Goal: Task Accomplishment & Management: Use online tool/utility

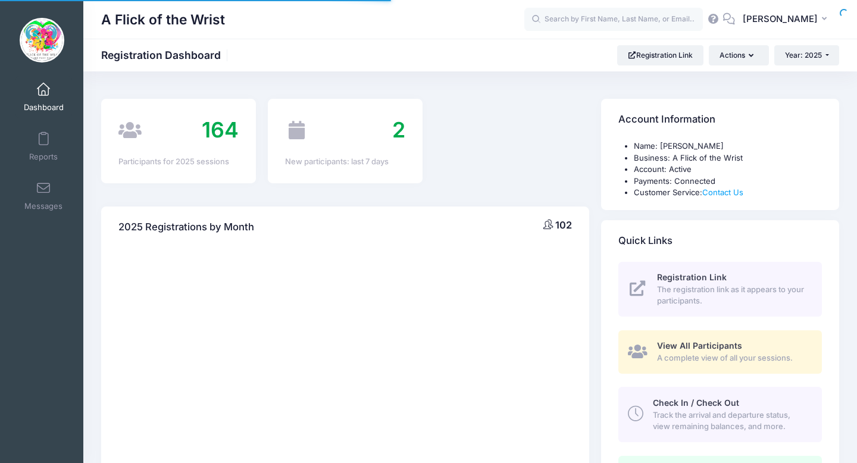
select select
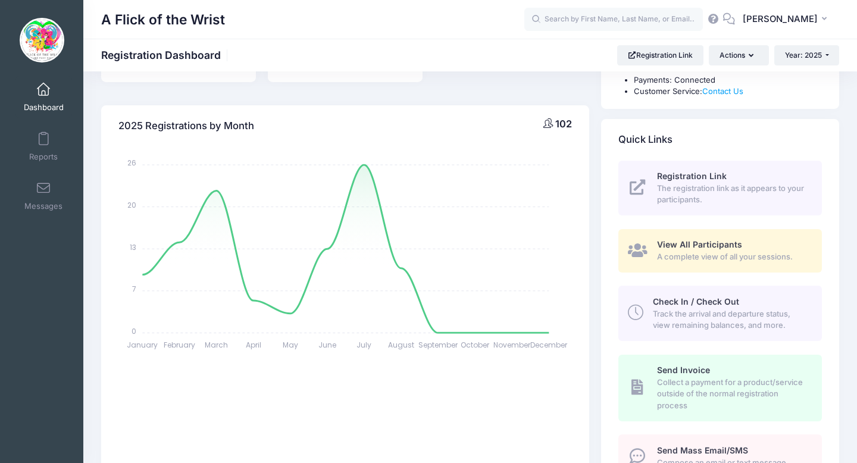
scroll to position [108, 0]
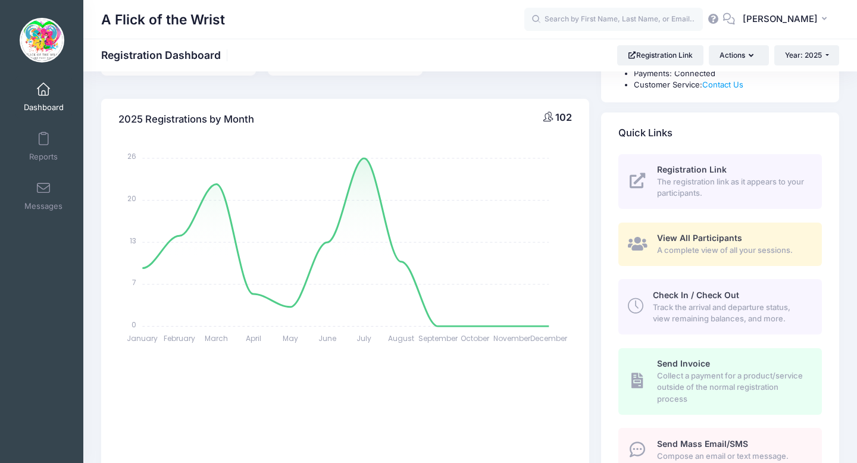
click at [687, 304] on span "Track the arrival and departure status, view remaining balances, and more." at bounding box center [730, 313] width 155 height 23
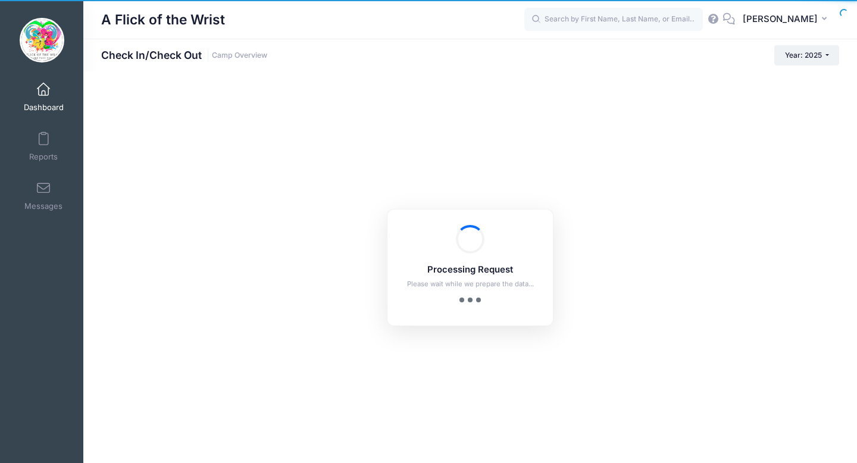
checkbox input "true"
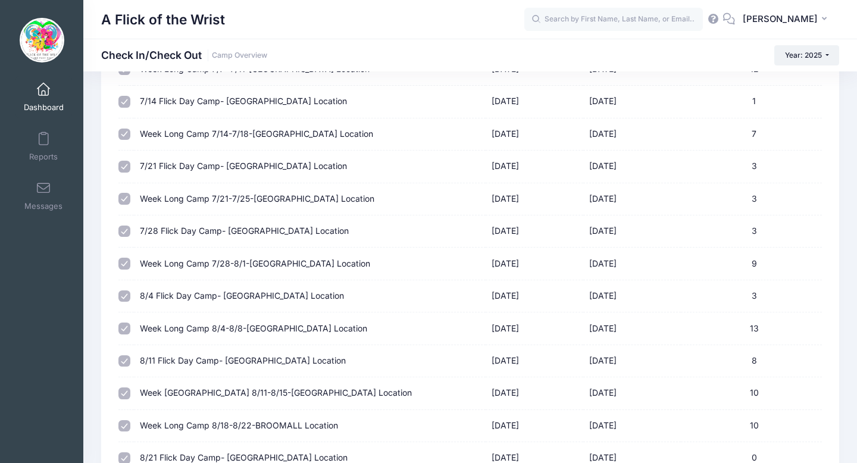
scroll to position [409, 0]
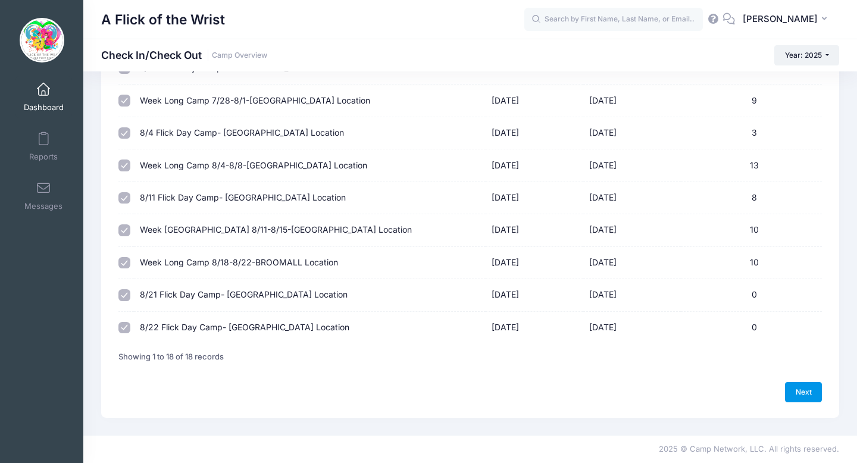
click at [800, 383] on link "Next" at bounding box center [803, 392] width 37 height 20
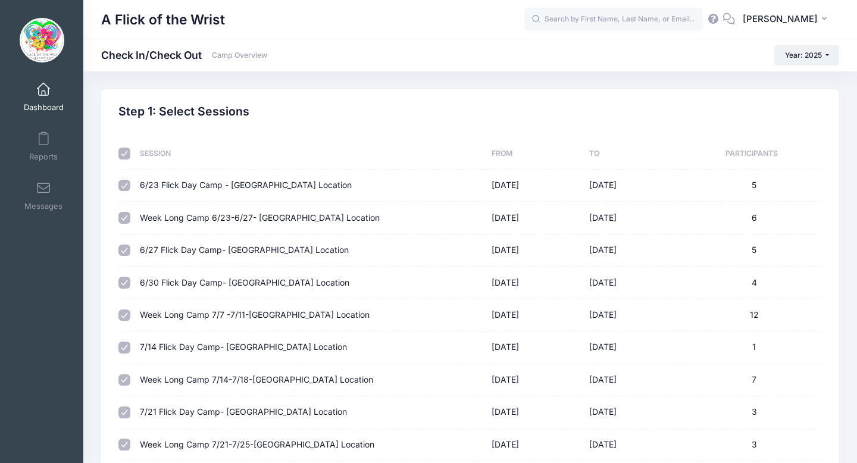
select select "10"
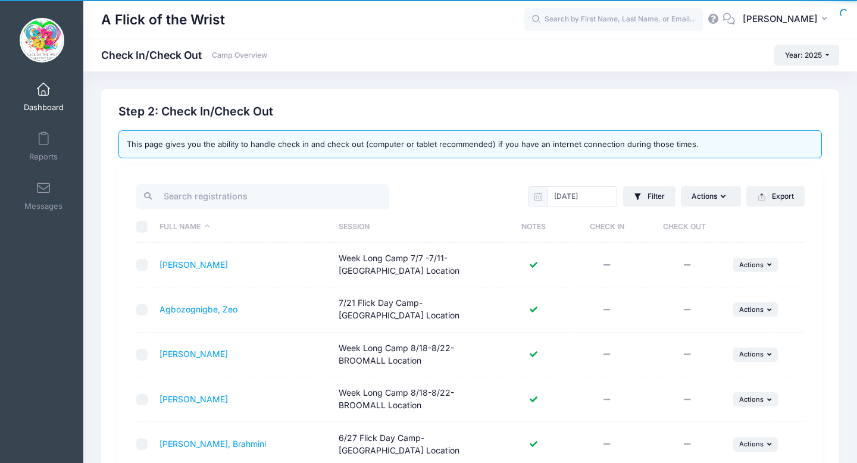
click at [43, 88] on span at bounding box center [43, 89] width 0 height 13
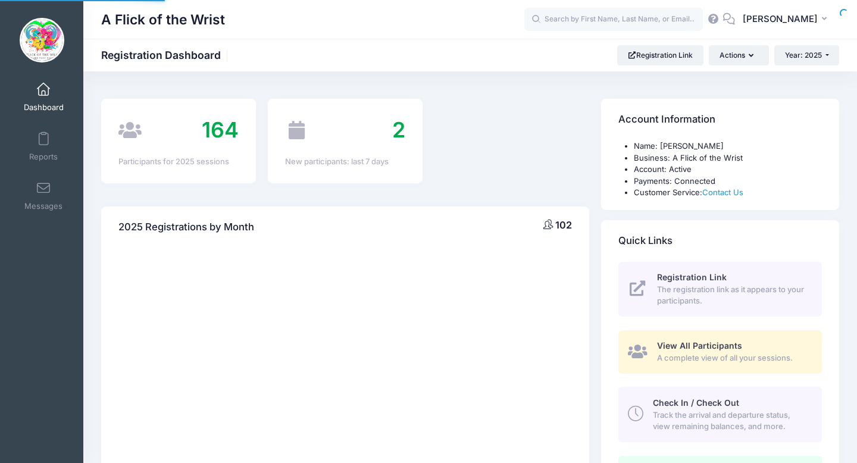
select select
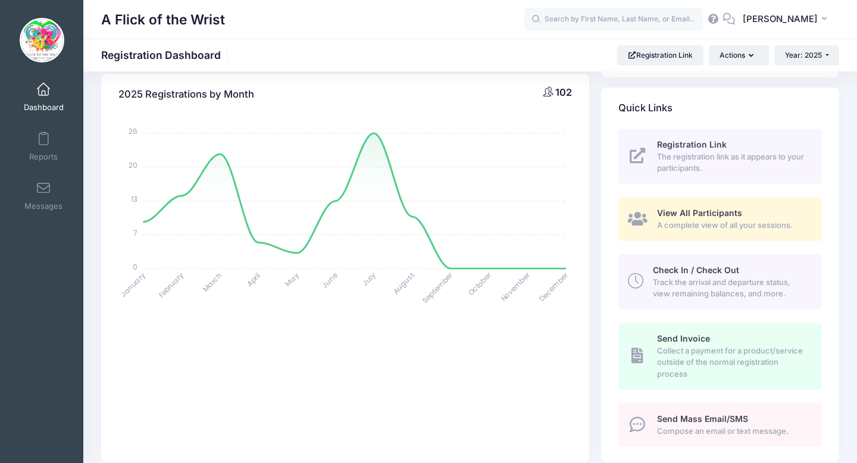
scroll to position [161, 0]
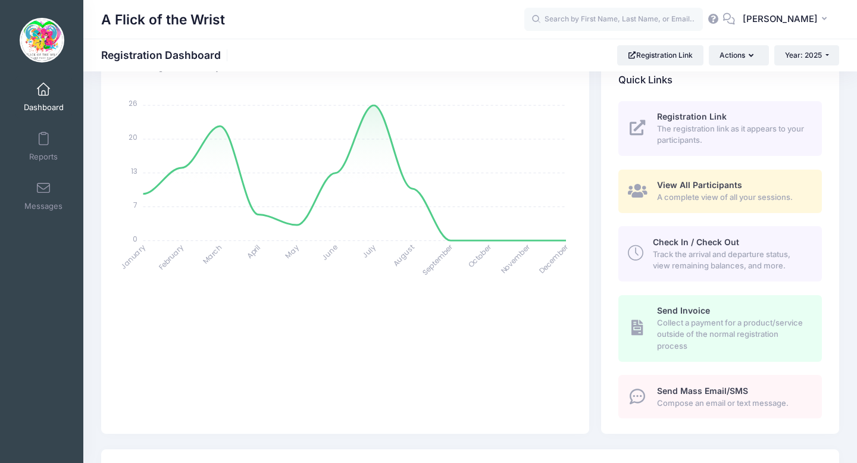
click at [677, 254] on span "Track the arrival and departure status, view remaining balances, and more." at bounding box center [730, 260] width 155 height 23
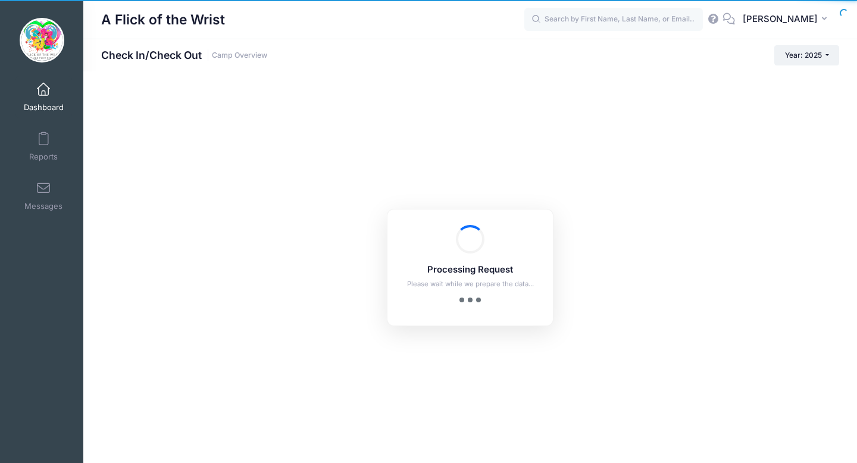
checkbox input "true"
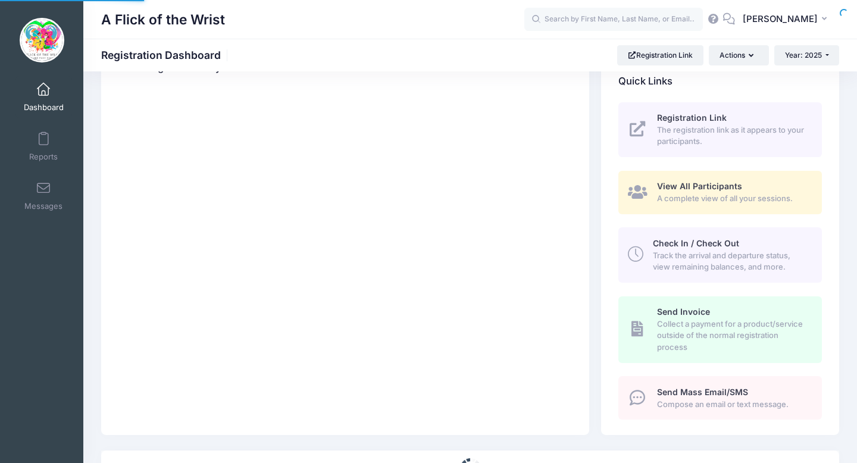
select select
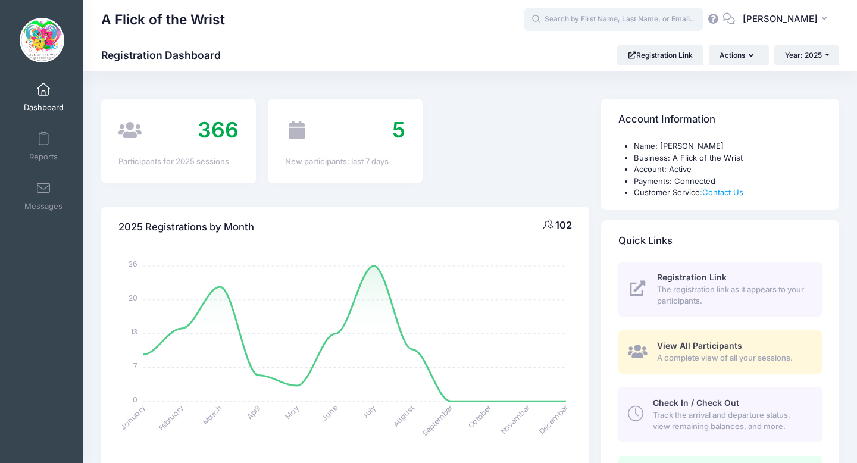
click at [647, 15] on input "text" at bounding box center [613, 20] width 179 height 24
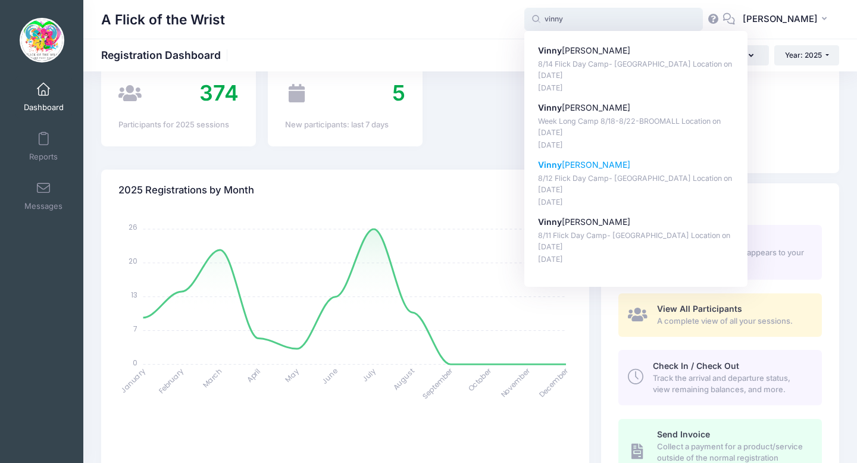
scroll to position [26, 0]
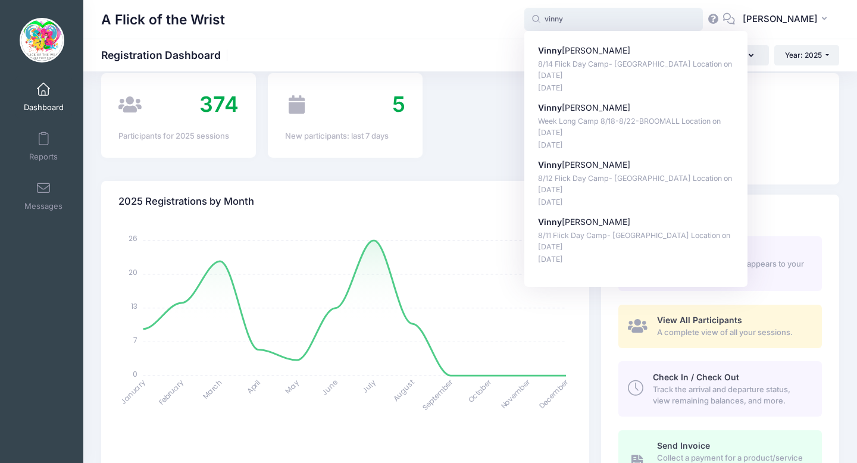
click at [605, 45] on p "Vinny Giovanetti" at bounding box center [636, 51] width 196 height 12
type input "Vinny Giovanetti (8/14 Flick Day Camp- Broomall Location, Aug-14, 2025)"
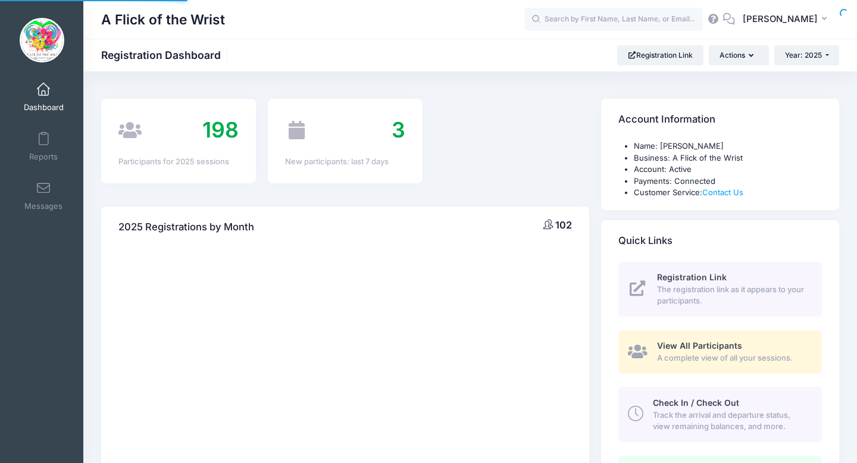
select select
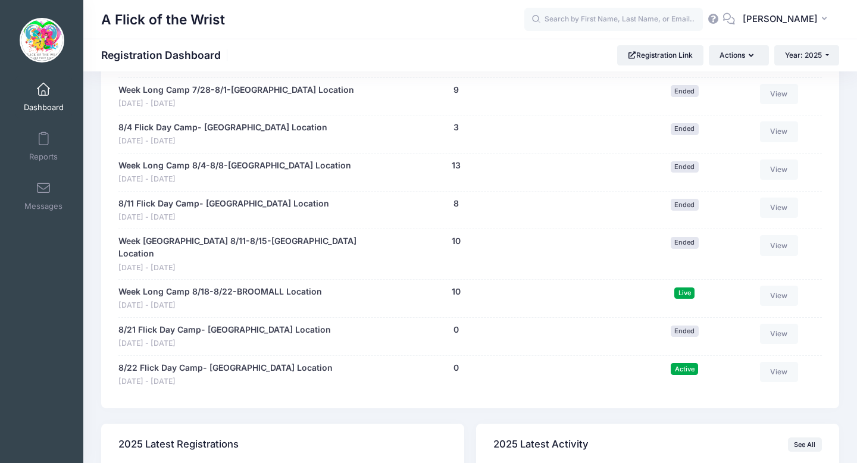
scroll to position [1029, 0]
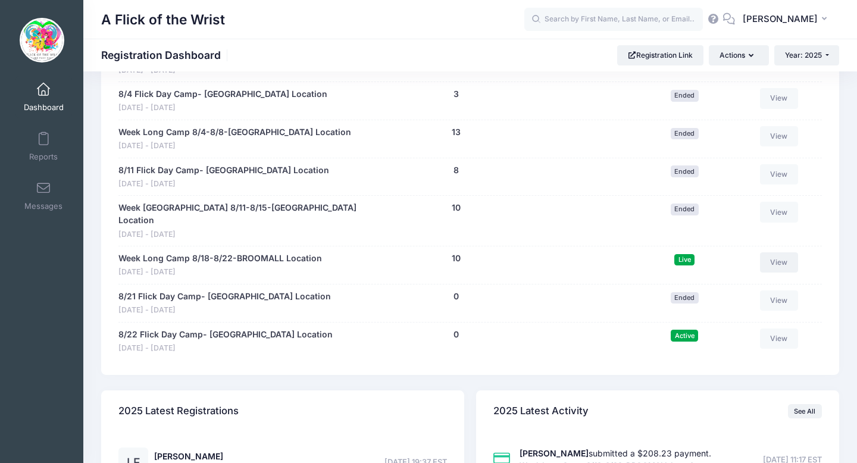
click at [771, 252] on link "View" at bounding box center [779, 262] width 38 height 20
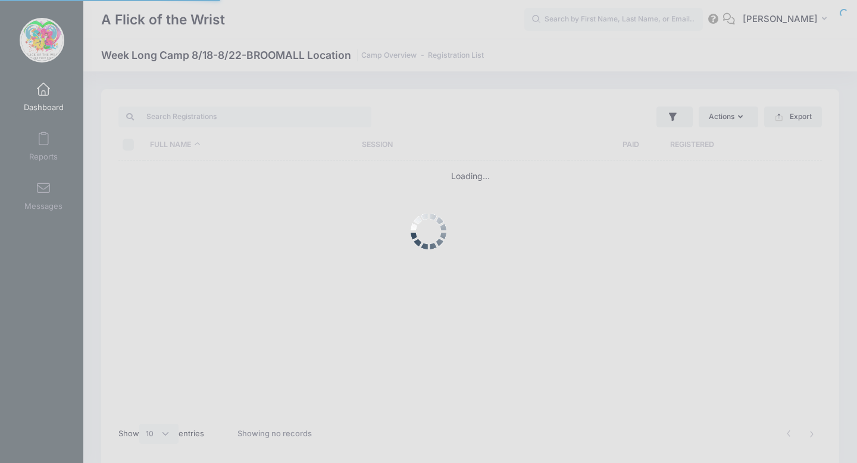
select select "10"
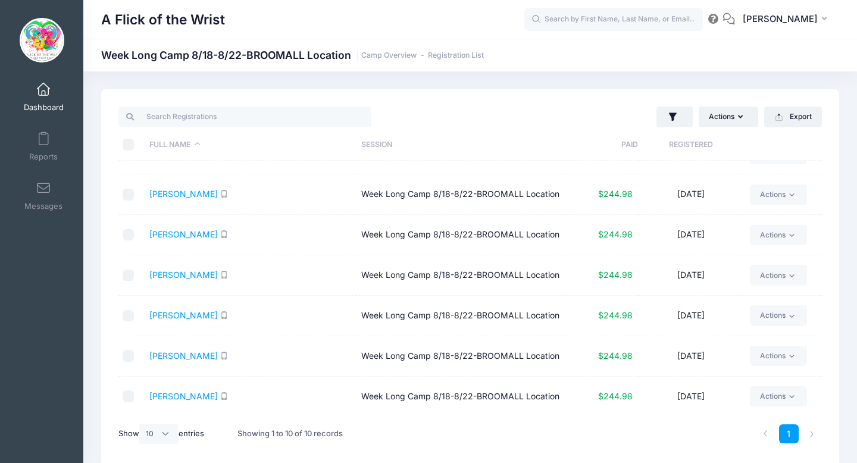
scroll to position [68, 0]
click at [787, 193] on link "Actions" at bounding box center [778, 193] width 57 height 20
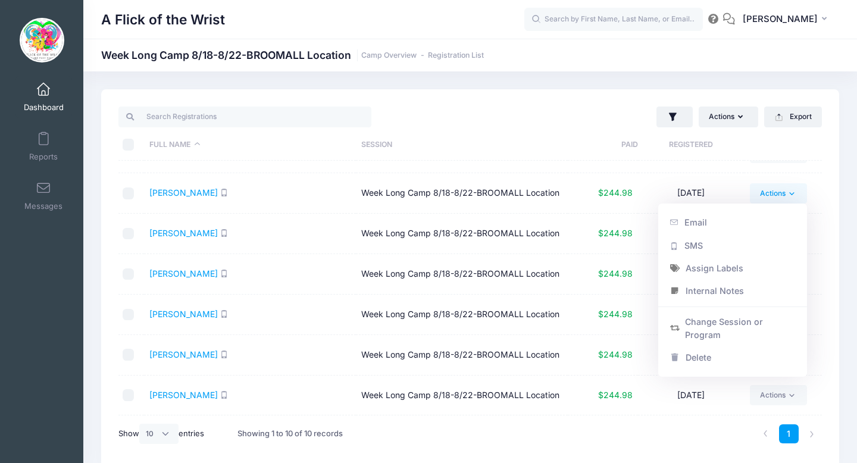
click at [55, 96] on link "Dashboard" at bounding box center [43, 97] width 57 height 42
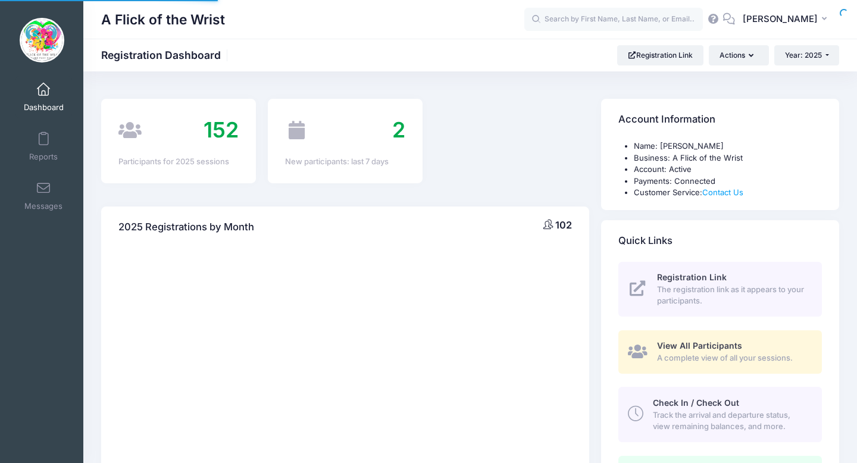
select select
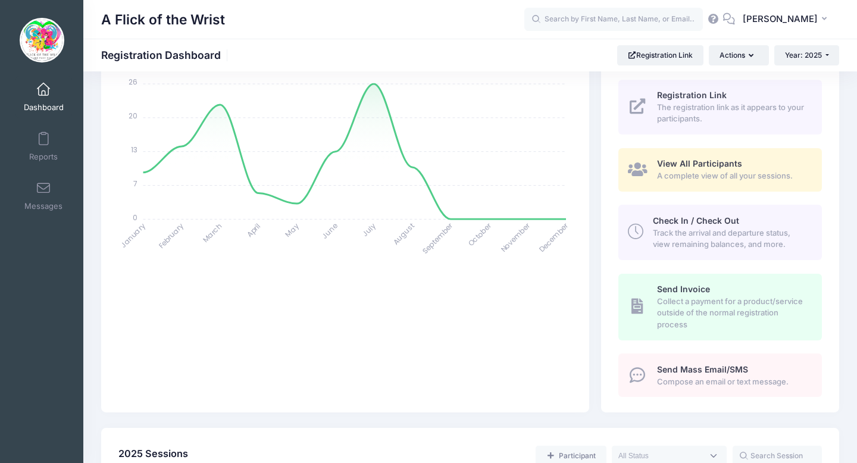
scroll to position [185, 0]
click at [691, 234] on span "Track the arrival and departure status, view remaining balances, and more." at bounding box center [730, 236] width 155 height 23
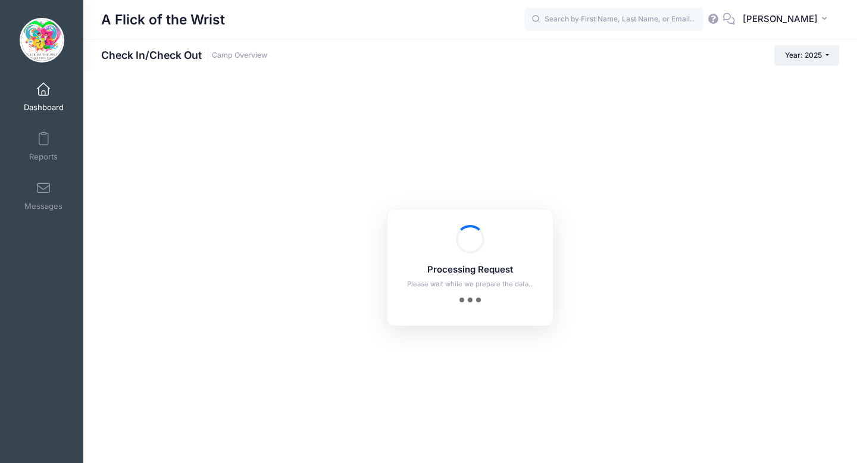
checkbox input "true"
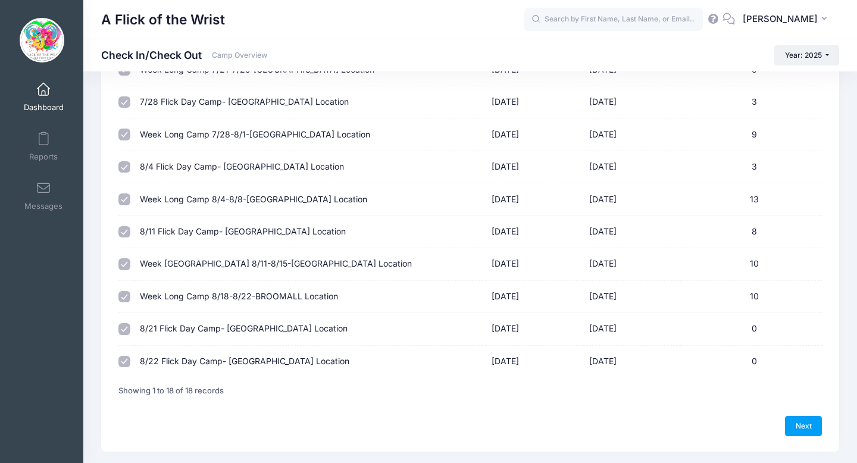
scroll to position [384, 0]
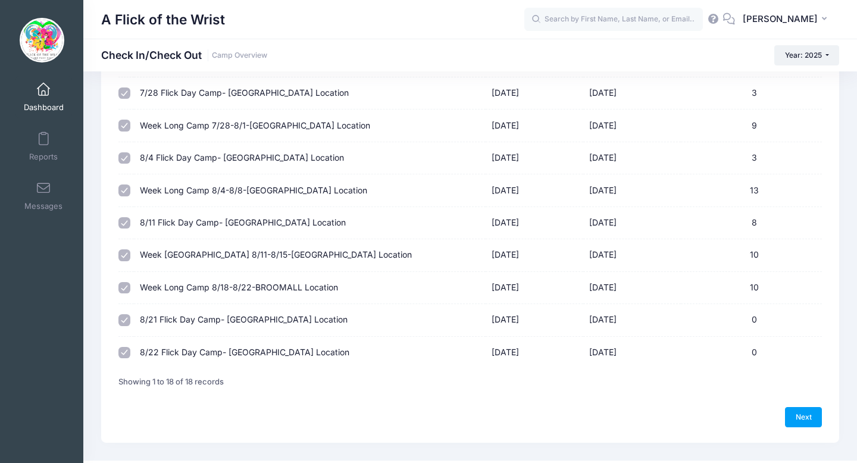
click at [126, 286] on input "checkbox" at bounding box center [124, 288] width 12 height 12
click at [120, 287] on input "checkbox" at bounding box center [124, 288] width 12 height 12
checkbox input "true"
click at [206, 284] on td "Week Long Camp 8/18-8/22-BROOMALL Location" at bounding box center [310, 288] width 352 height 32
click at [808, 420] on link "Next" at bounding box center [803, 417] width 37 height 20
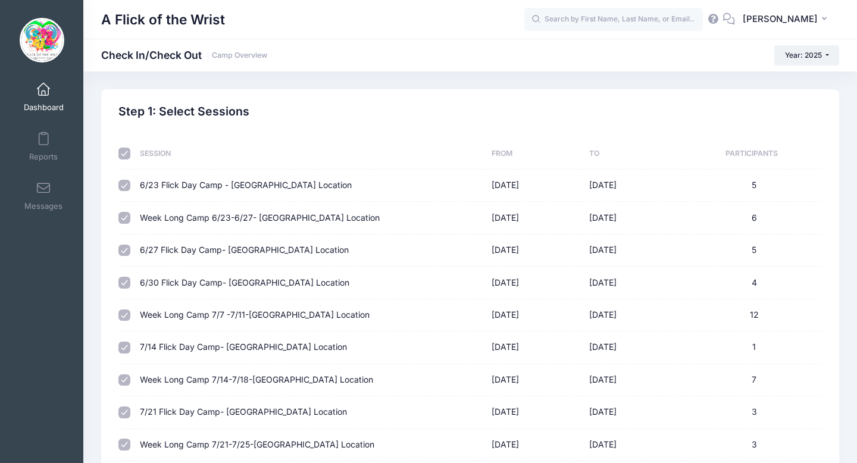
select select "10"
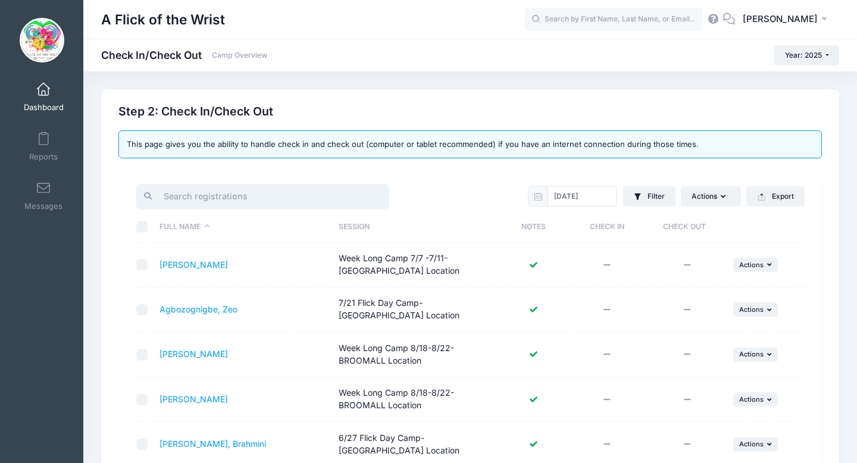
click at [290, 189] on input "search" at bounding box center [262, 197] width 253 height 26
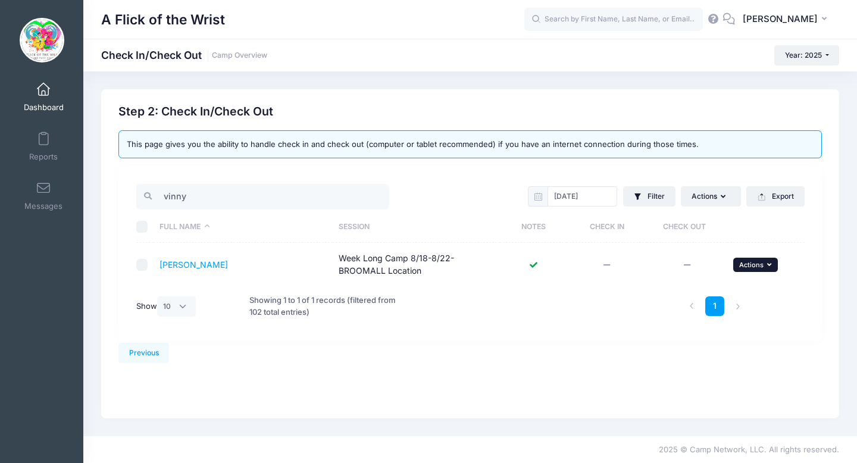
click at [756, 267] on span "Actions" at bounding box center [751, 265] width 24 height 8
click at [713, 292] on link "Check In" at bounding box center [719, 291] width 108 height 23
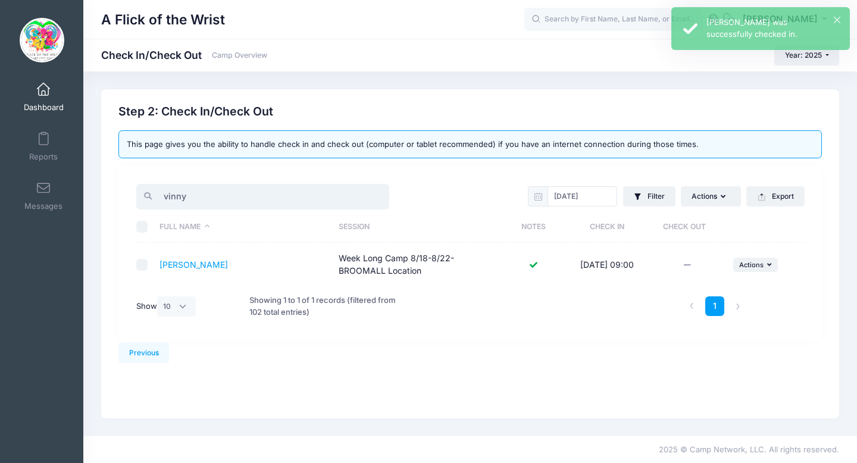
click at [197, 199] on input "vinny" at bounding box center [262, 197] width 253 height 26
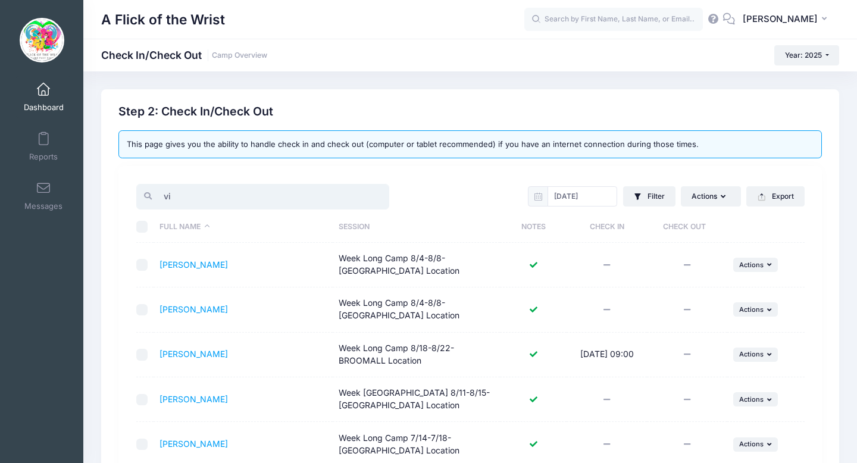
type input "v"
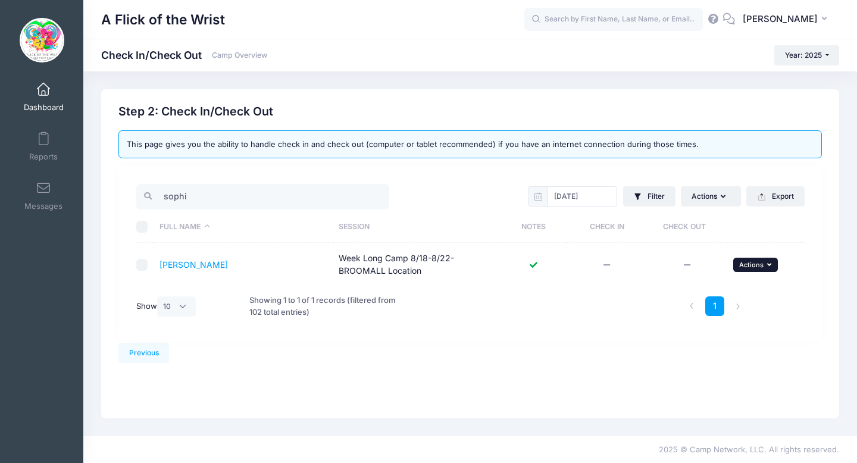
click at [751, 267] on span "Actions" at bounding box center [751, 265] width 24 height 8
click at [701, 291] on link "Check In" at bounding box center [719, 291] width 108 height 23
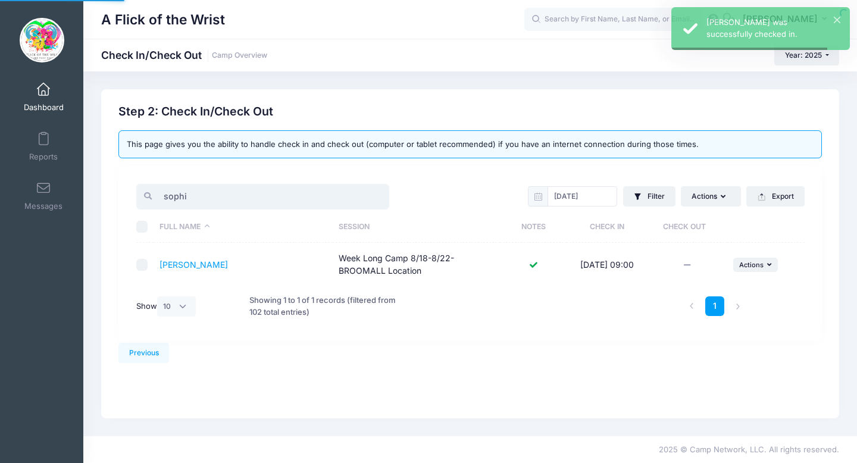
click at [280, 194] on input "sophi" at bounding box center [262, 197] width 253 height 26
type input "s"
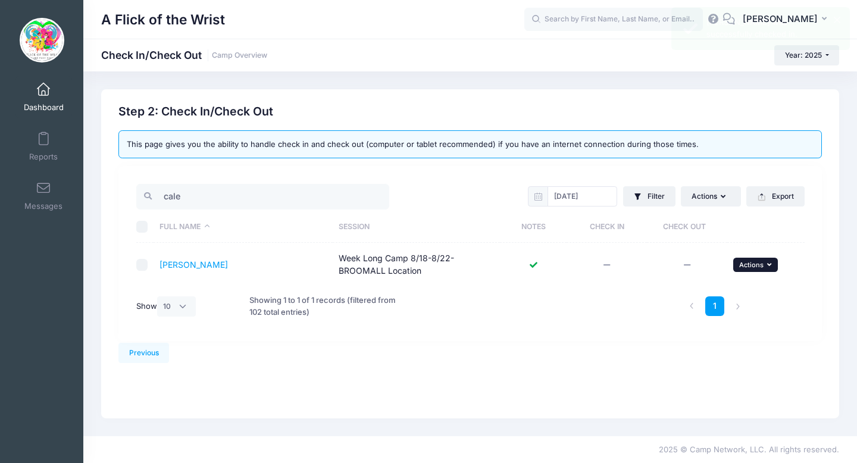
click at [743, 261] on span "Actions" at bounding box center [751, 265] width 24 height 8
click at [696, 285] on link "Check In" at bounding box center [719, 291] width 108 height 23
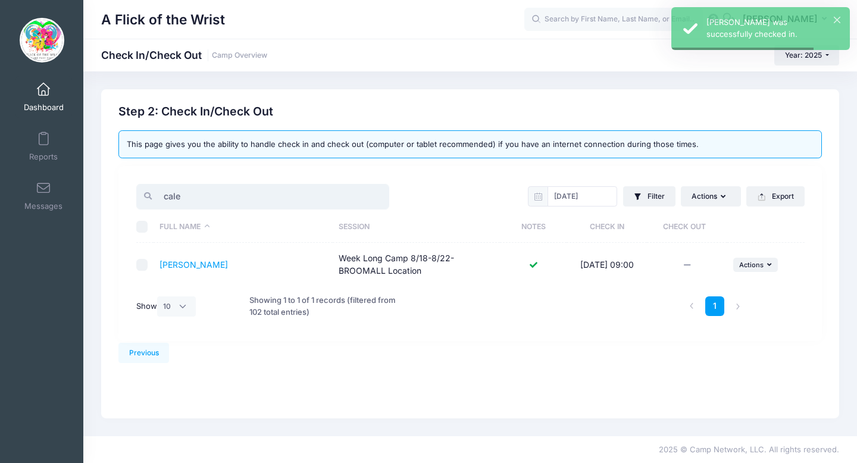
click at [262, 205] on input "cale" at bounding box center [262, 197] width 253 height 26
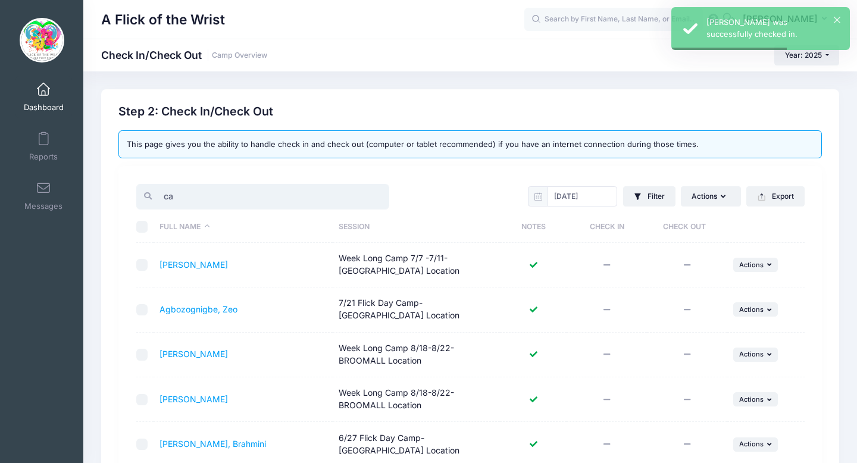
type input "c"
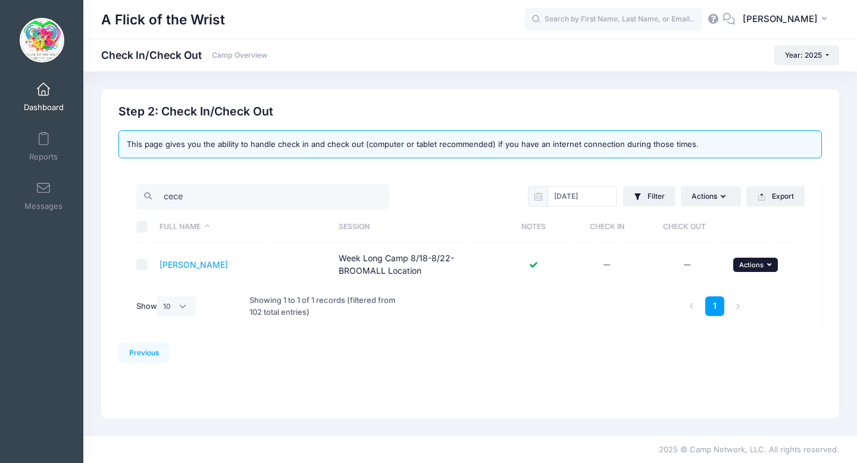
click at [747, 264] on span "Actions" at bounding box center [751, 265] width 24 height 8
click at [706, 292] on link "Check In" at bounding box center [719, 291] width 108 height 23
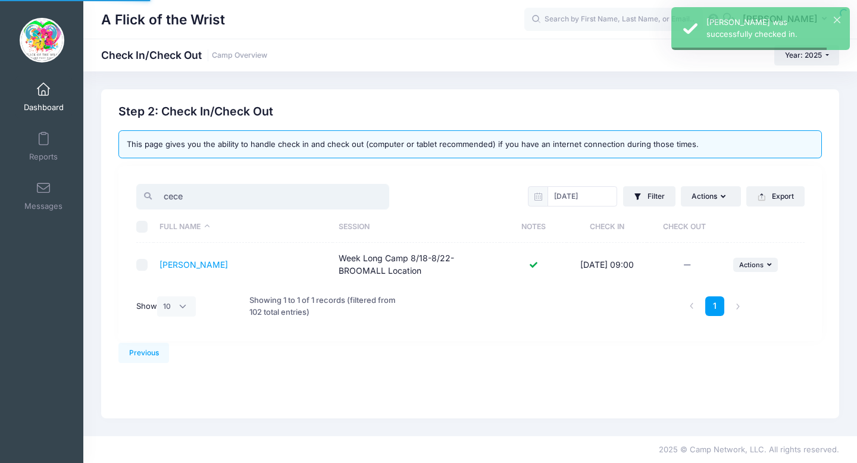
click at [226, 200] on input "cece" at bounding box center [262, 197] width 253 height 26
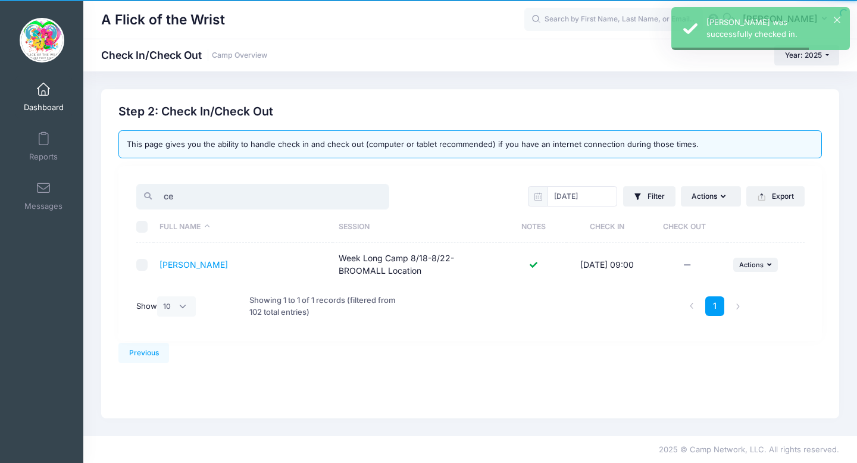
type input "c"
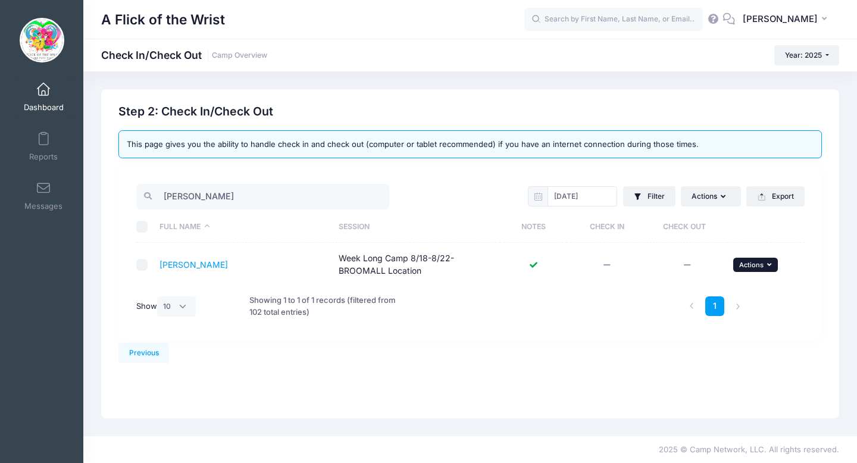
click at [742, 261] on span "Actions" at bounding box center [751, 265] width 24 height 8
click at [698, 293] on link "Check In" at bounding box center [719, 291] width 108 height 23
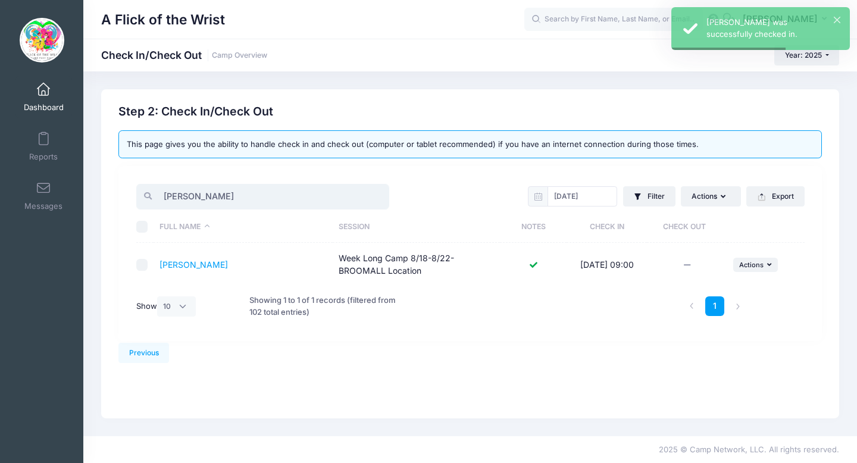
click at [232, 203] on input "annie" at bounding box center [262, 197] width 253 height 26
type input "a"
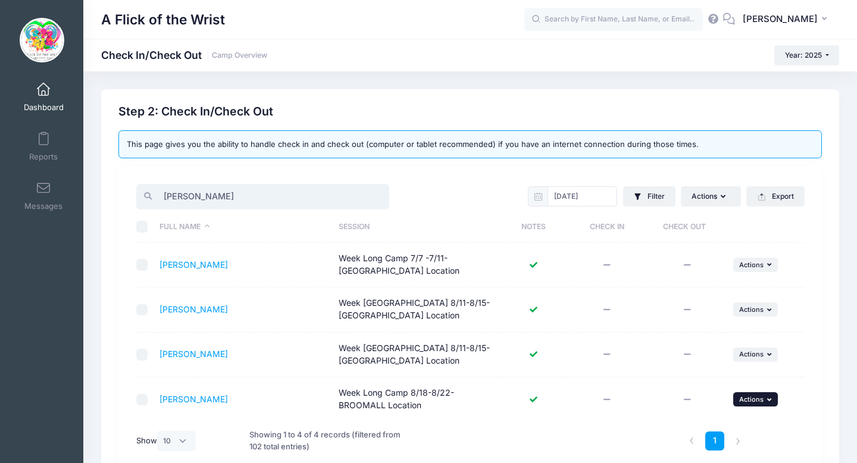
type input "bailey"
click at [753, 398] on span "Actions" at bounding box center [751, 399] width 24 height 8
click at [687, 329] on link "Check In" at bounding box center [719, 327] width 108 height 23
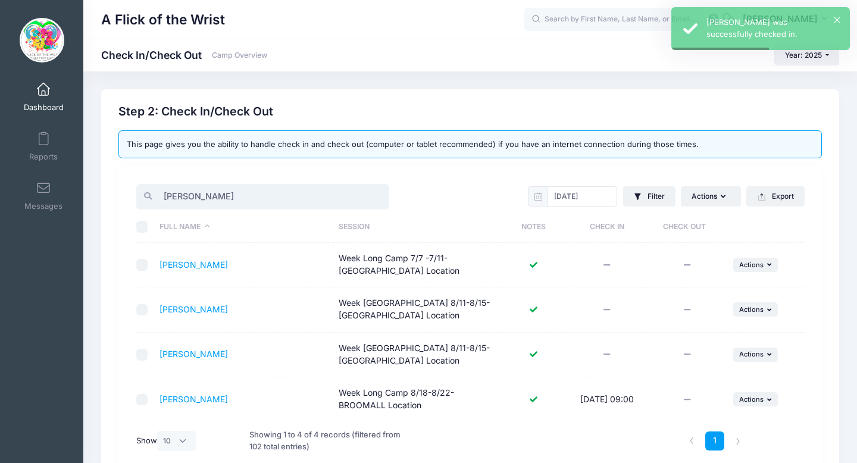
click at [242, 189] on input "bailey" at bounding box center [262, 197] width 253 height 26
click at [238, 192] on input "bailey" at bounding box center [262, 197] width 253 height 26
click at [237, 192] on input "bailey" at bounding box center [262, 197] width 253 height 26
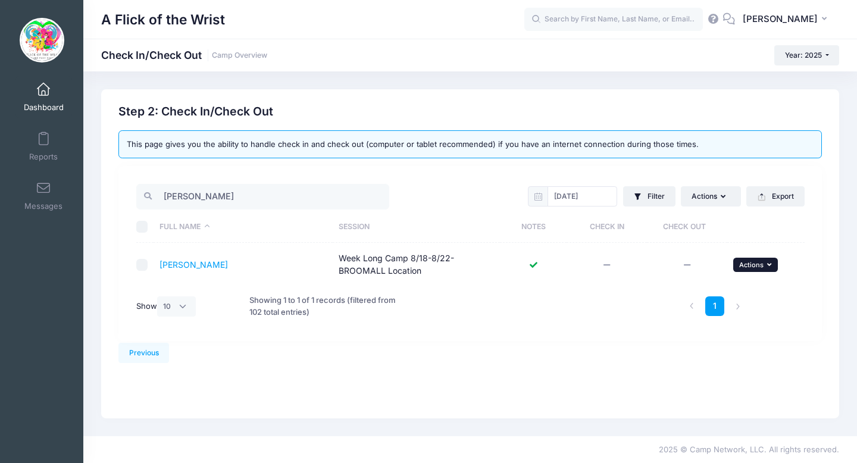
click at [746, 267] on span "Actions" at bounding box center [751, 265] width 24 height 8
click at [698, 301] on link "Check In" at bounding box center [719, 291] width 108 height 23
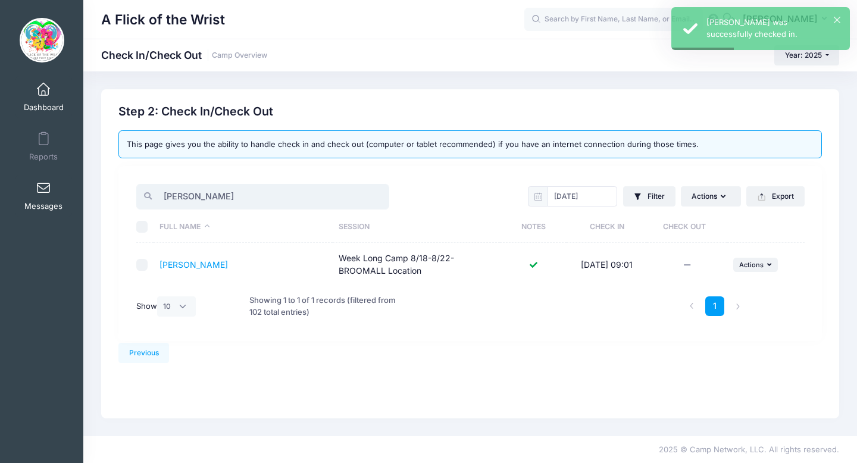
drag, startPoint x: 230, startPoint y: 202, endPoint x: 65, endPoint y: 214, distance: 165.9
click at [65, 214] on div "My Events Dashboard Reports" at bounding box center [428, 231] width 857 height 463
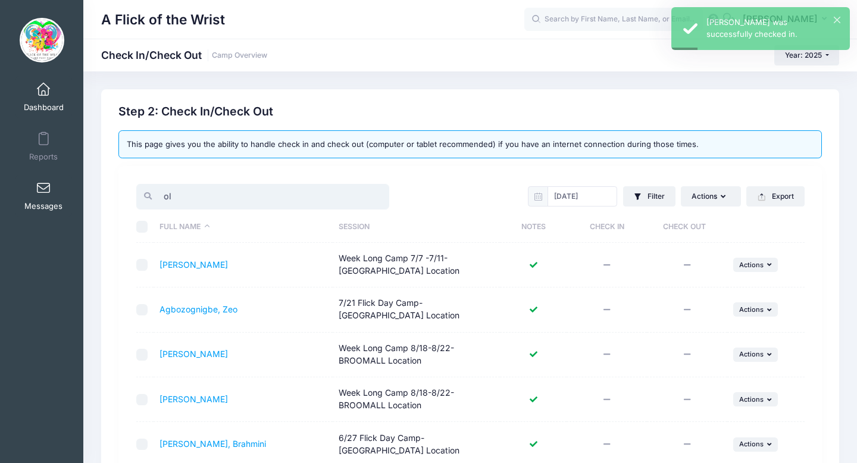
type input "o"
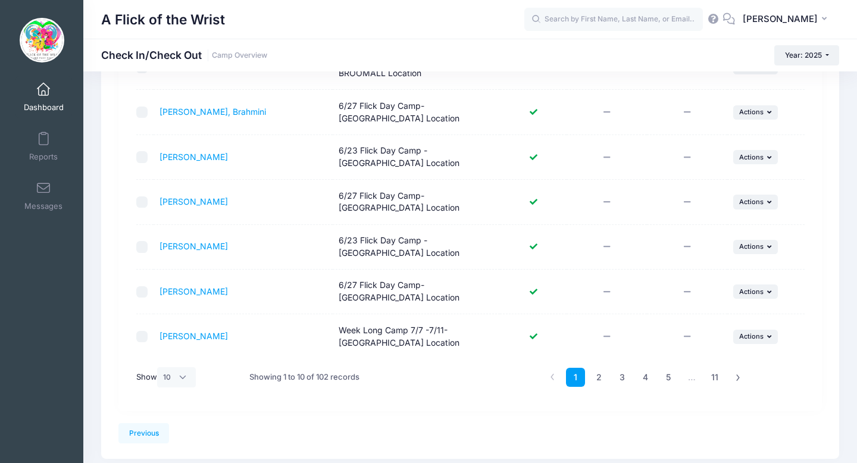
scroll to position [326, 0]
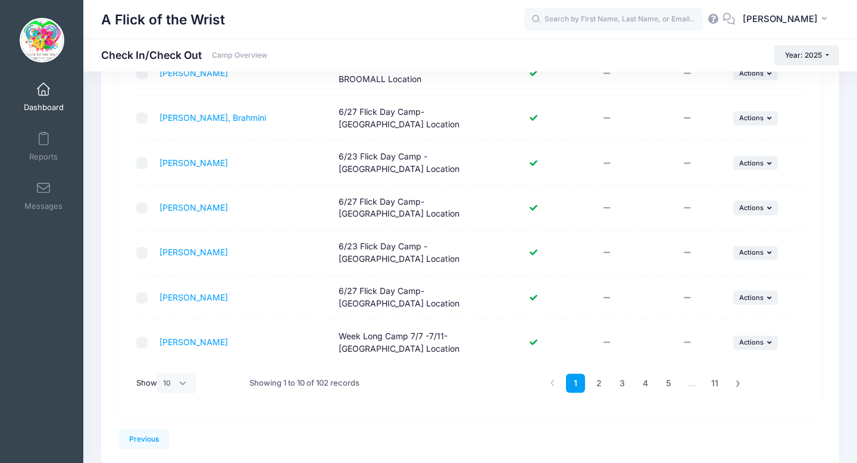
click at [43, 121] on div "Reports" at bounding box center [44, 145] width 80 height 49
click at [49, 97] on link "Dashboard" at bounding box center [43, 97] width 57 height 42
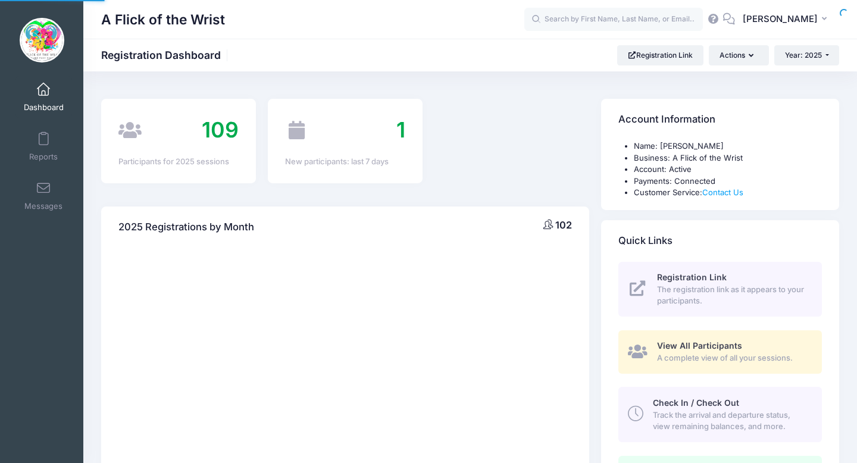
select select
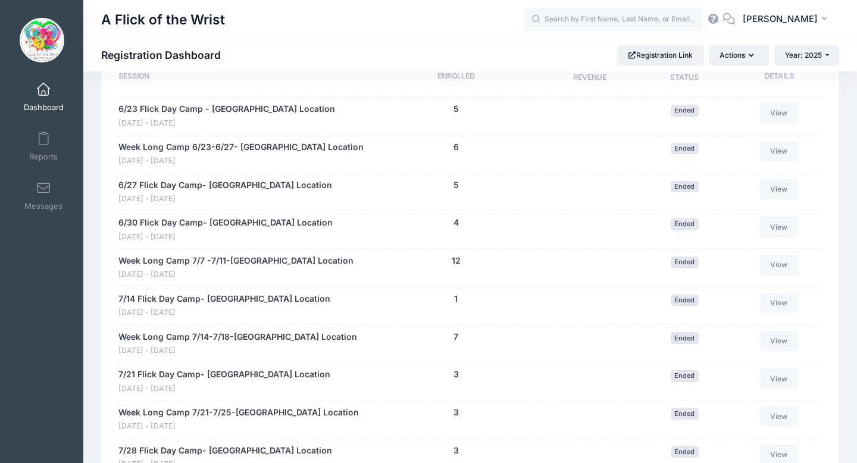
scroll to position [944, 0]
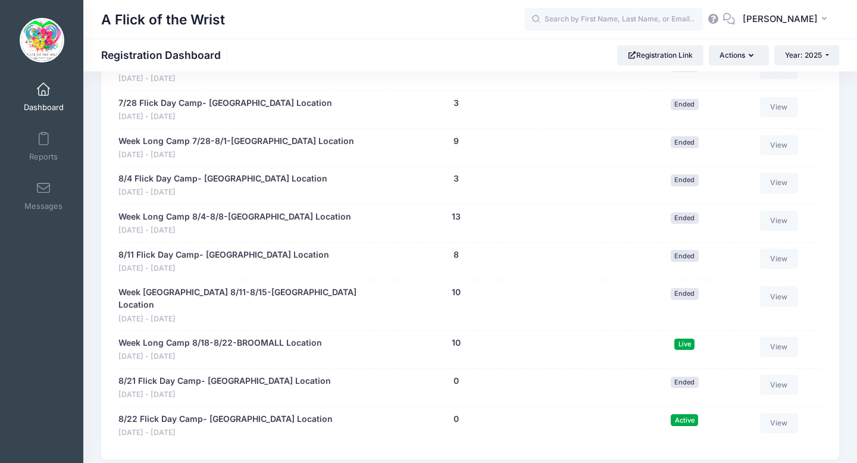
click at [215, 338] on div "Week Long Camp 8/18-8/22-BROOMALL Location" at bounding box center [220, 344] width 204 height 14
click at [215, 337] on link "Week Long Camp 8/18-8/22-BROOMALL Location" at bounding box center [220, 343] width 204 height 12
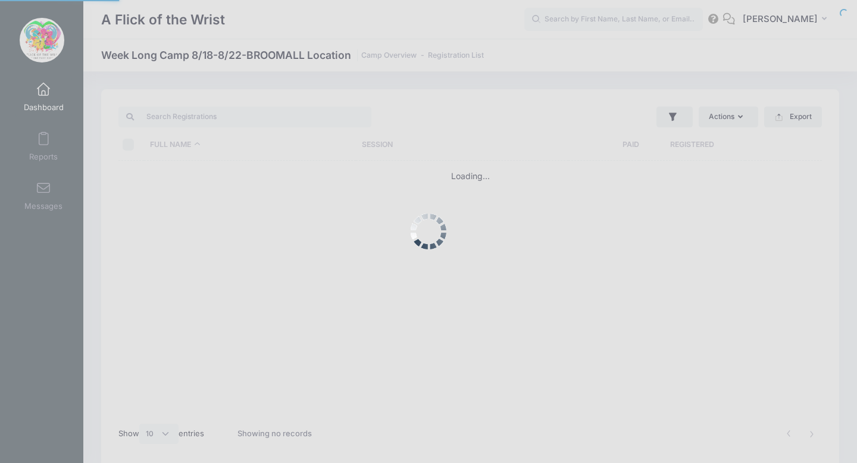
select select "10"
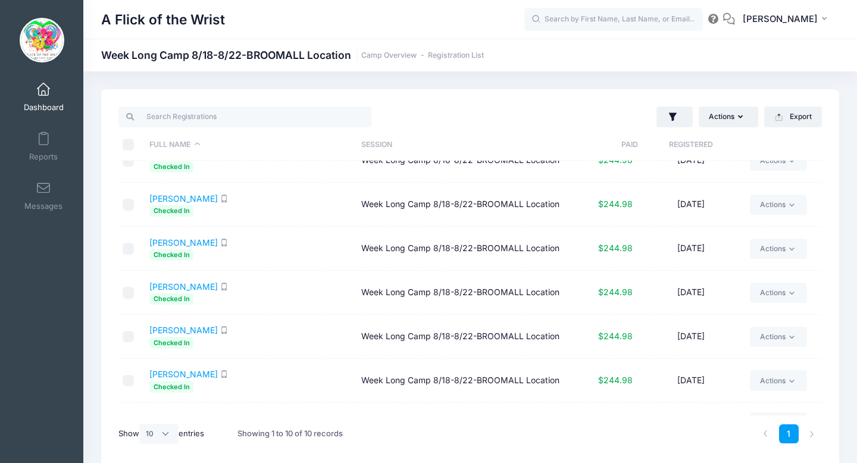
scroll to position [174, 0]
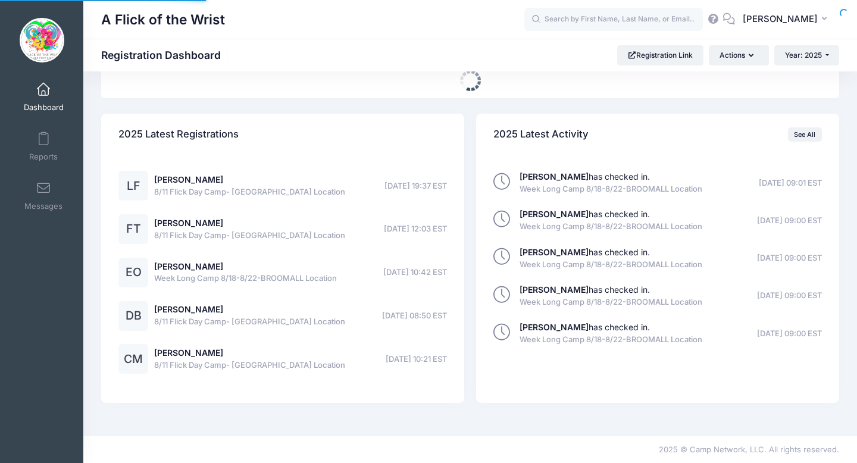
select select
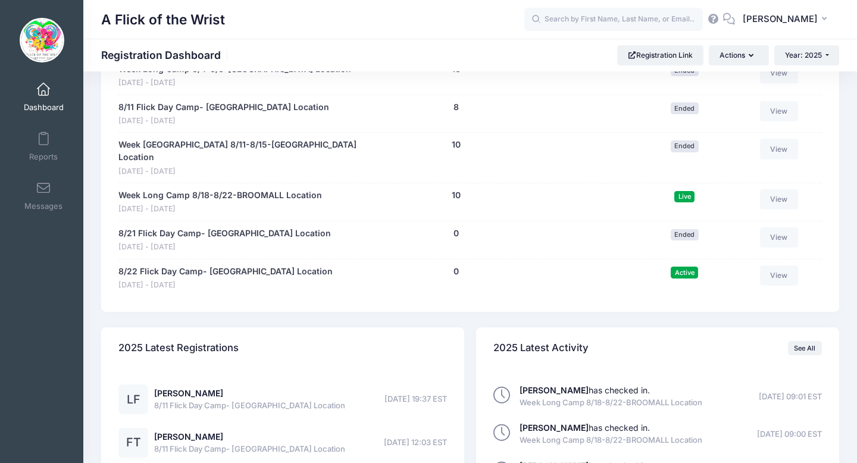
scroll to position [1084, 0]
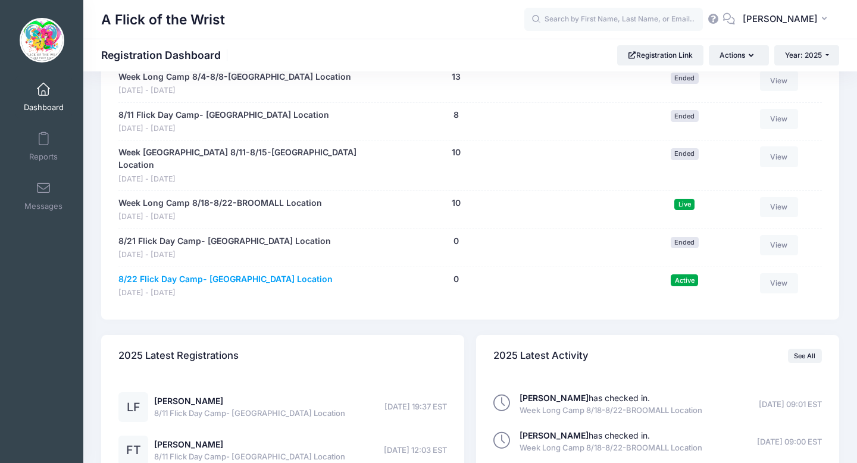
click at [210, 273] on link "8/22 Flick Day Camp- [GEOGRAPHIC_DATA] Location" at bounding box center [225, 279] width 214 height 12
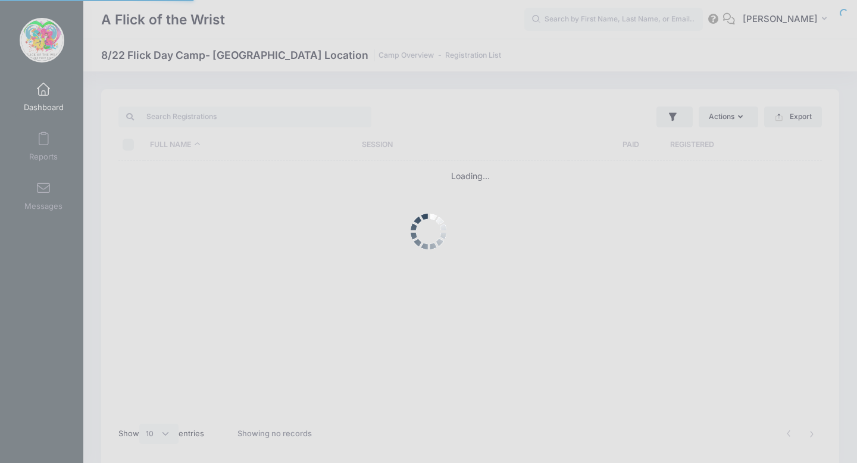
select select "10"
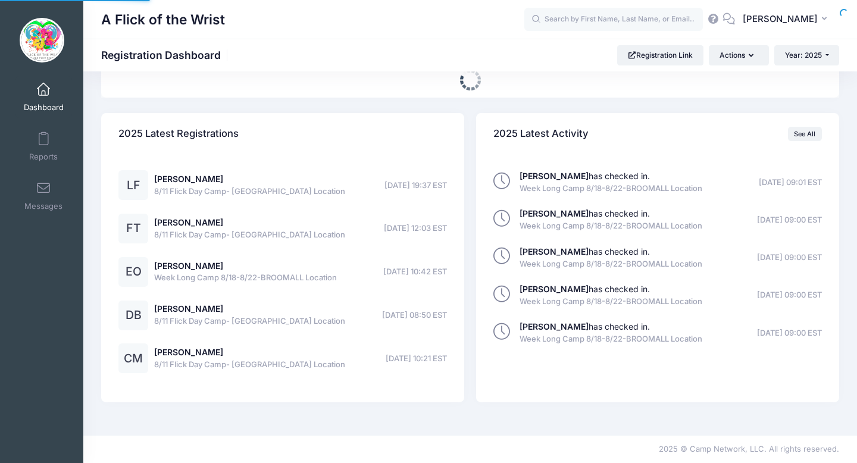
select select
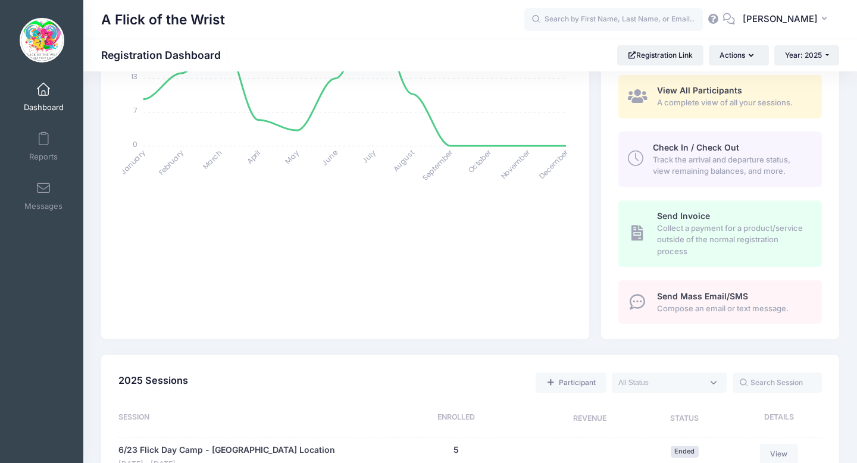
scroll to position [254, 0]
click at [698, 149] on span "Check In / Check Out" at bounding box center [696, 148] width 86 height 10
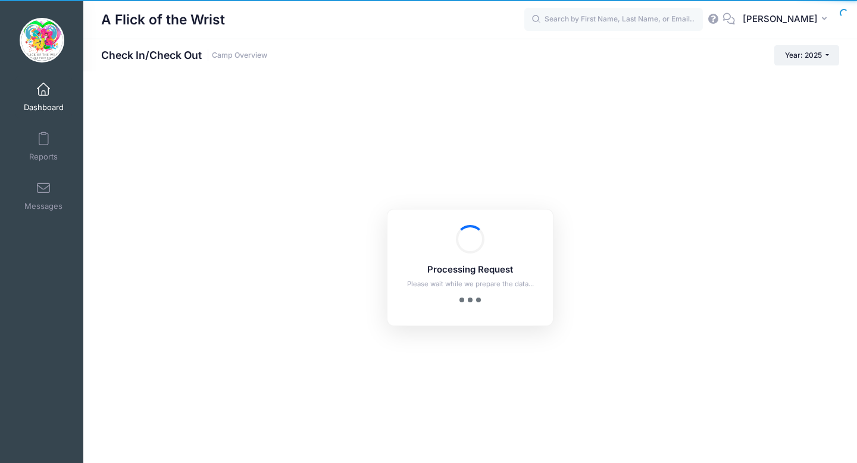
checkbox input "true"
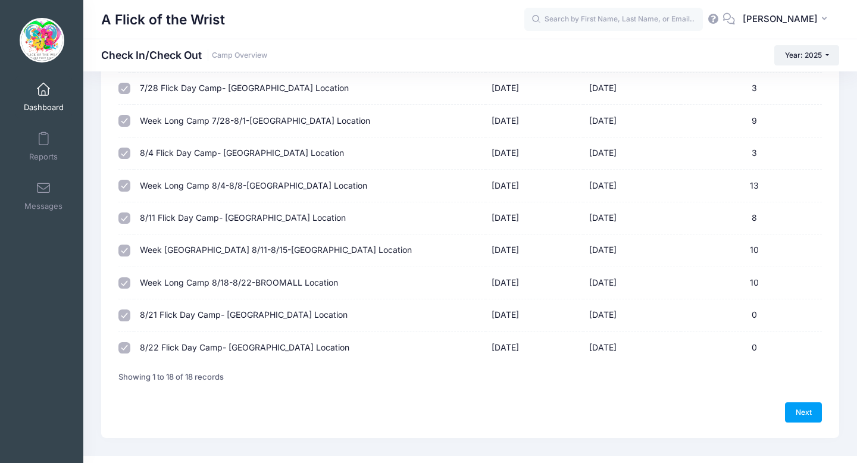
scroll to position [409, 0]
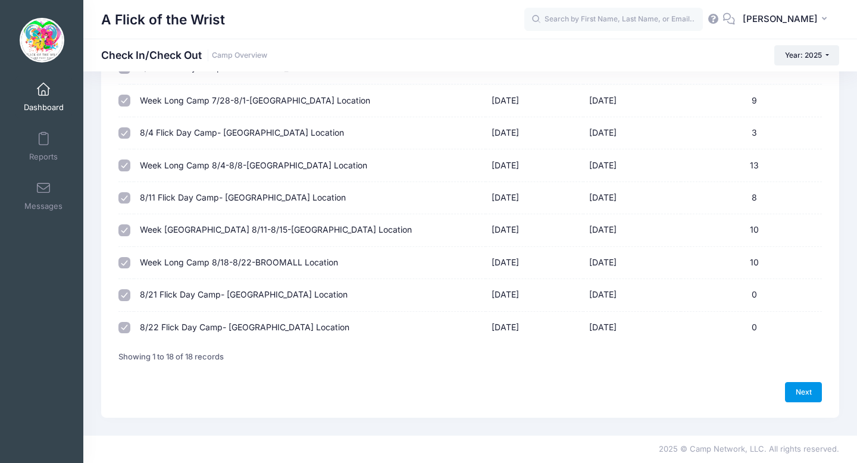
click at [814, 391] on link "Next" at bounding box center [803, 392] width 37 height 20
select select "10"
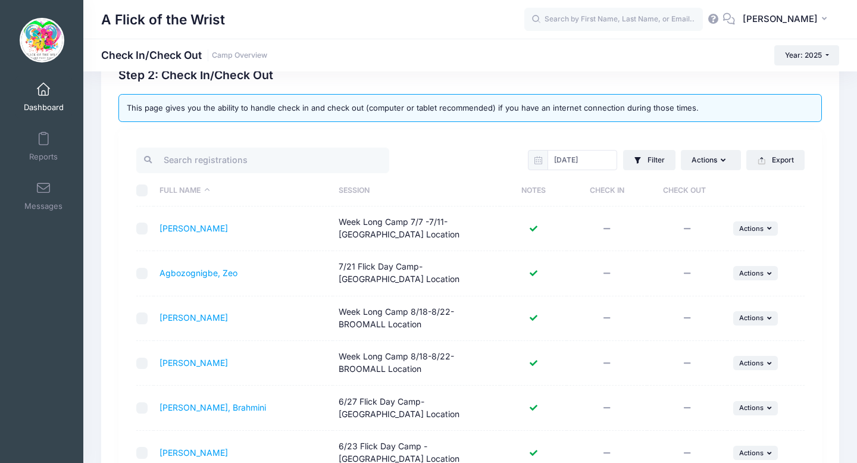
scroll to position [19, 0]
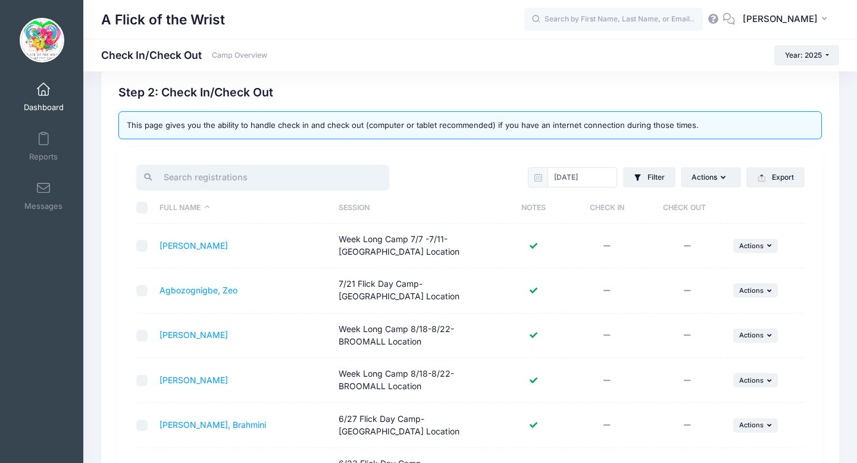
click at [302, 178] on input "search" at bounding box center [262, 178] width 253 height 26
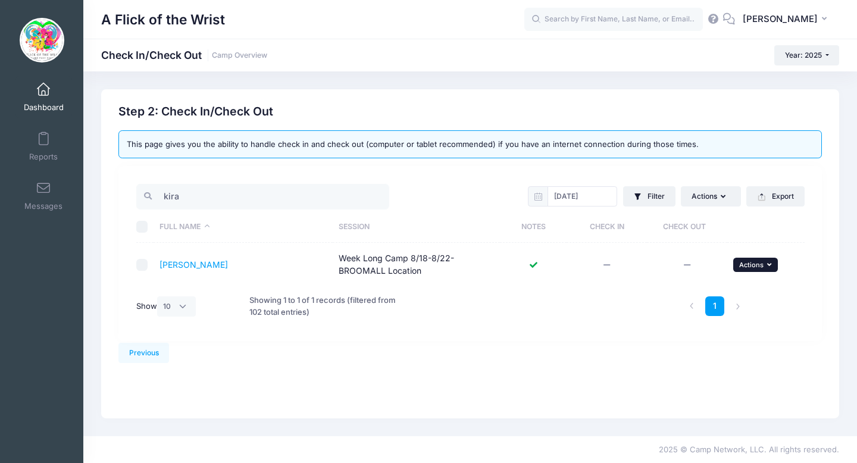
click at [749, 262] on span "Actions" at bounding box center [751, 265] width 24 height 8
click at [701, 293] on link "Check In" at bounding box center [719, 291] width 108 height 23
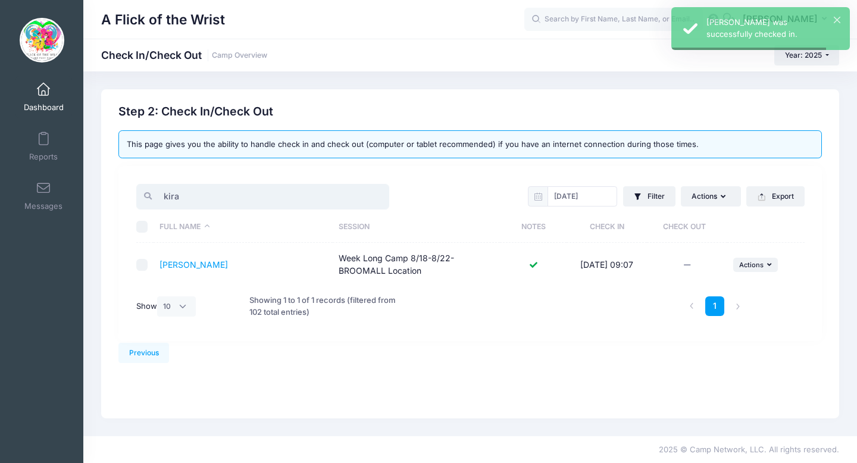
click at [264, 195] on input "kira" at bounding box center [262, 197] width 253 height 26
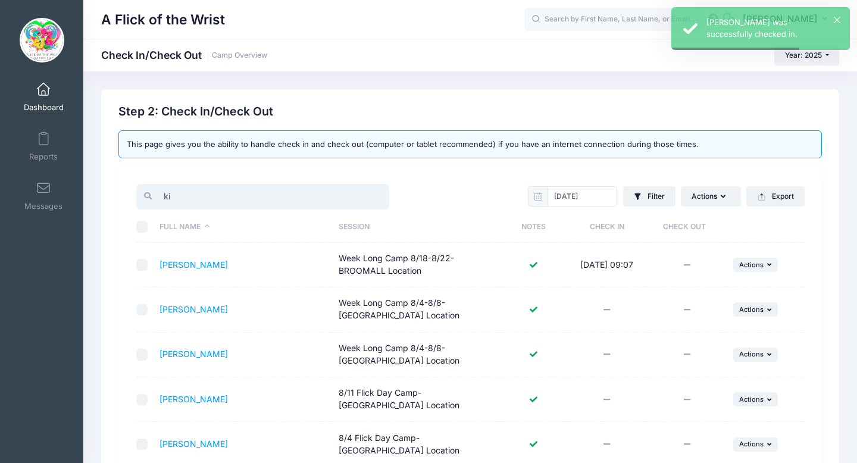
type input "k"
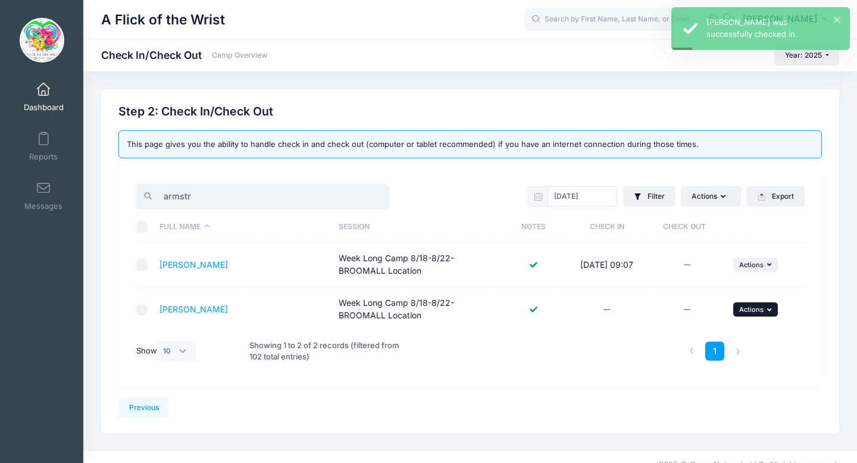
type input "armstr"
click at [746, 314] on button "... Actions" at bounding box center [755, 309] width 45 height 14
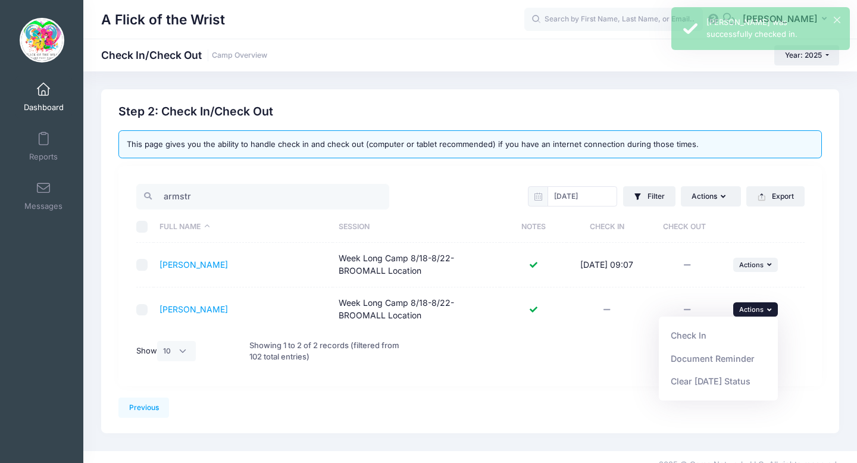
click at [686, 337] on link "Check In" at bounding box center [719, 335] width 108 height 23
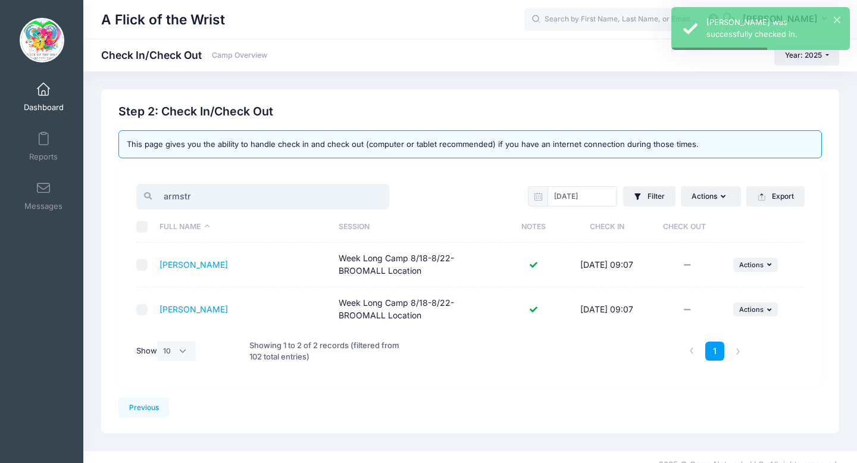
drag, startPoint x: 197, startPoint y: 198, endPoint x: 105, endPoint y: 191, distance: 91.9
click at [107, 194] on div "Previous Next Step 2 : Check In/Check Out 1 Select Sessions 2 Check In/Check Ou…" at bounding box center [470, 261] width 738 height 344
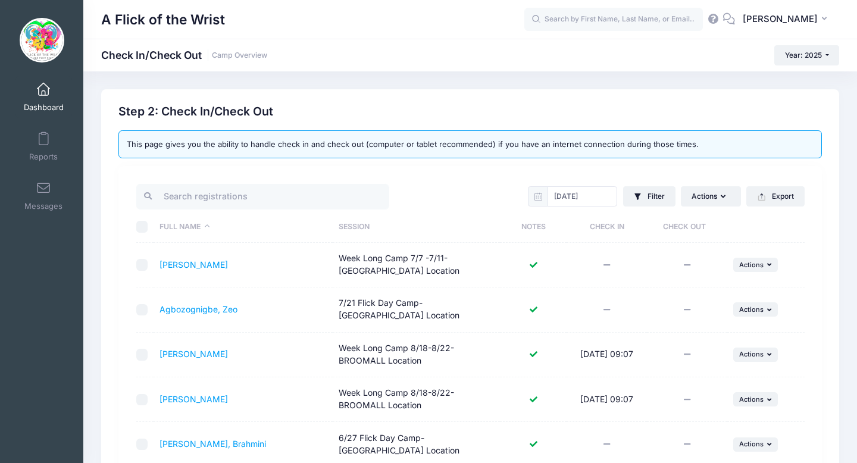
click at [50, 85] on link "Dashboard" at bounding box center [43, 97] width 57 height 42
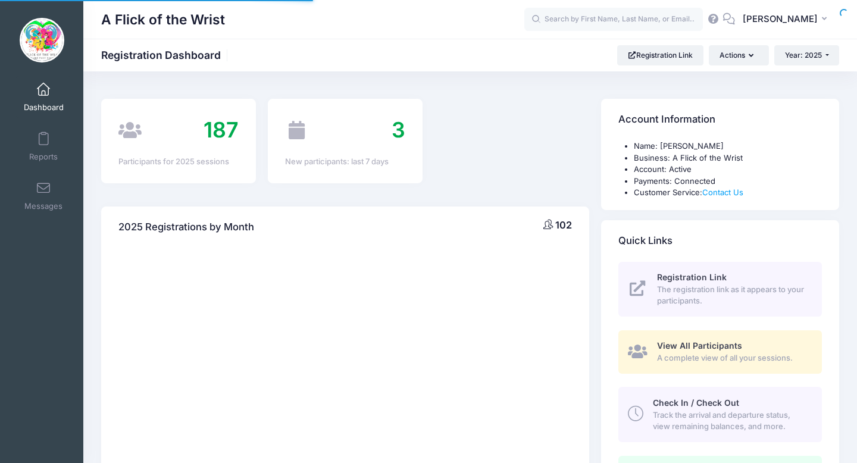
select select
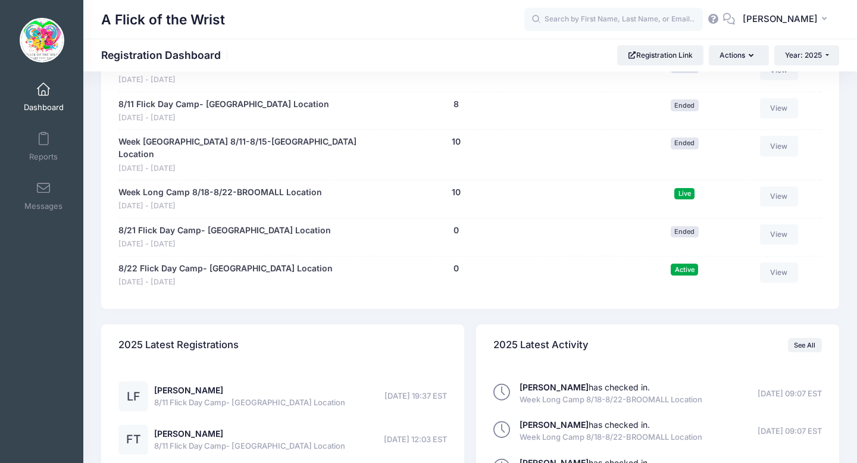
scroll to position [1112, 0]
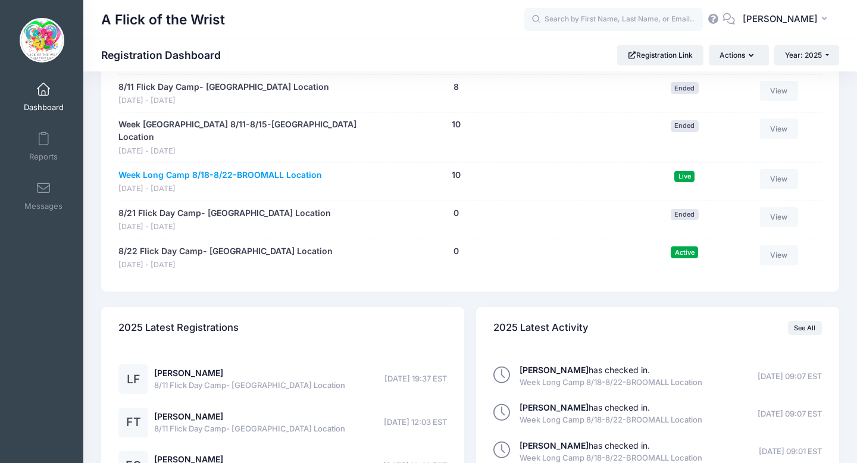
click at [283, 169] on link "Week Long Camp 8/18-8/22-BROOMALL Location" at bounding box center [220, 175] width 204 height 12
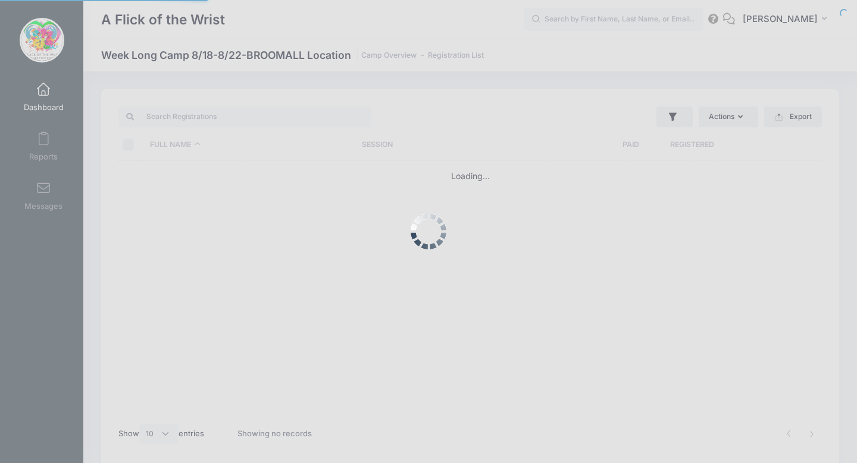
select select "10"
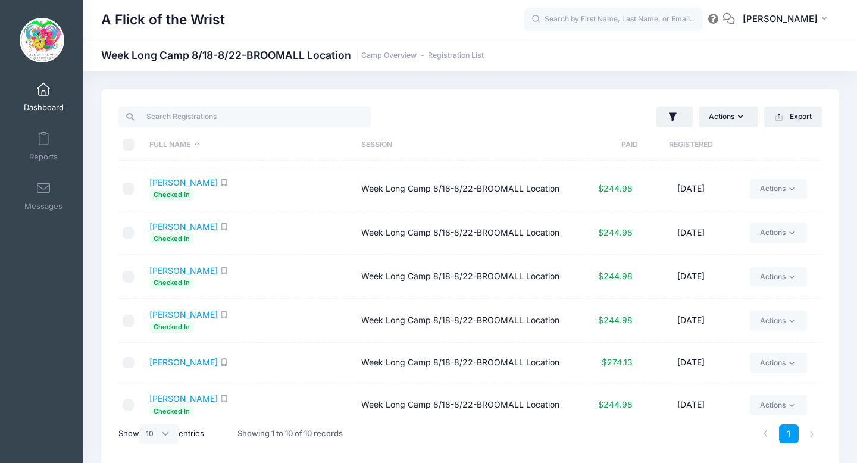
scroll to position [181, 0]
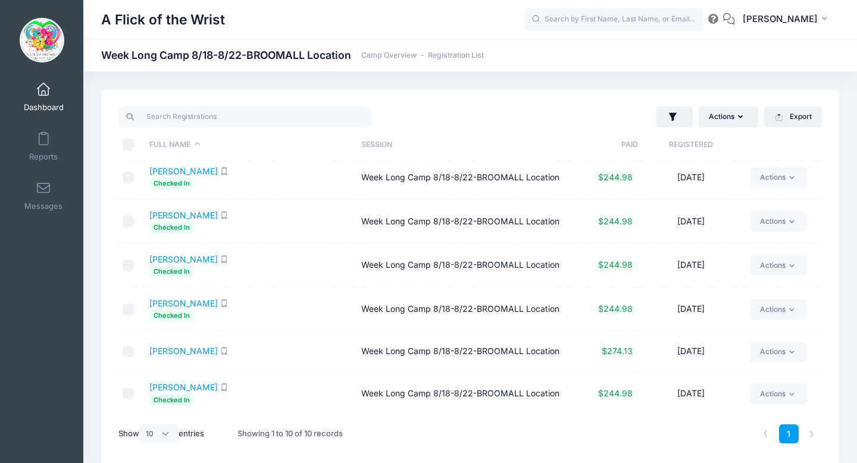
click at [43, 90] on span at bounding box center [43, 89] width 0 height 13
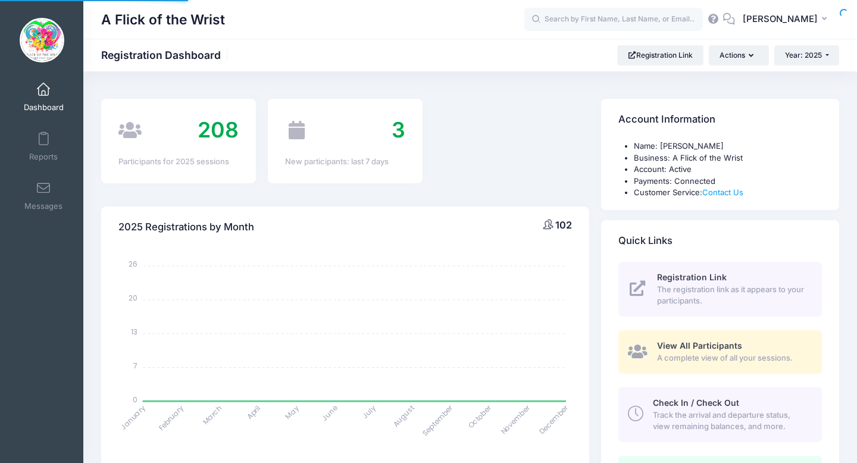
select select
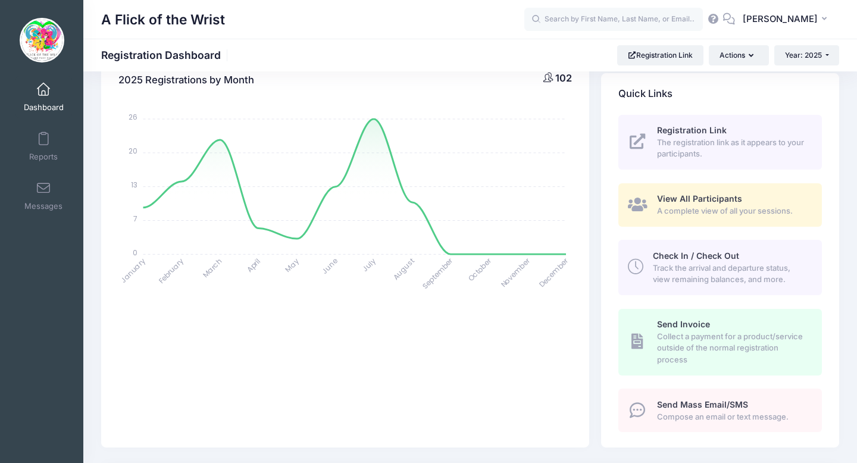
scroll to position [148, 0]
click at [710, 285] on span "Track the arrival and departure status, view remaining balances, and more." at bounding box center [730, 273] width 155 height 23
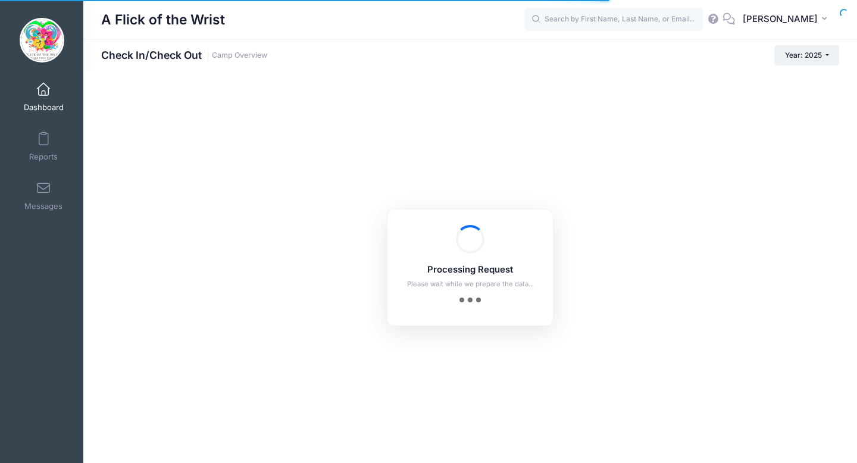
checkbox input "true"
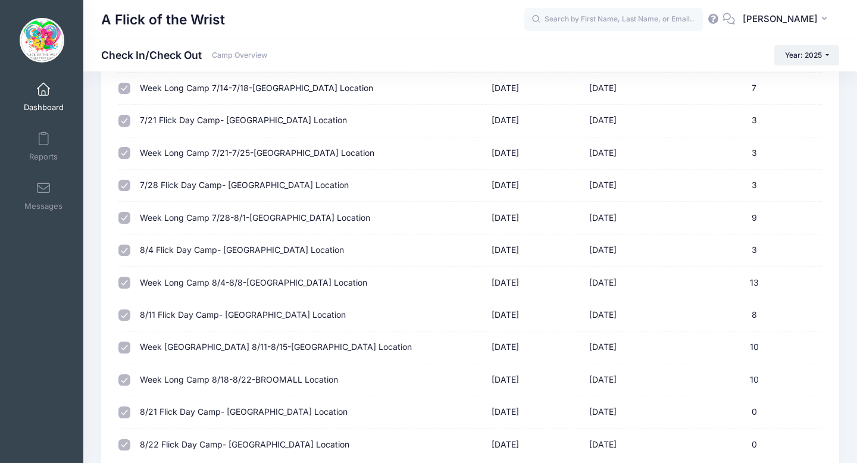
scroll to position [409, 0]
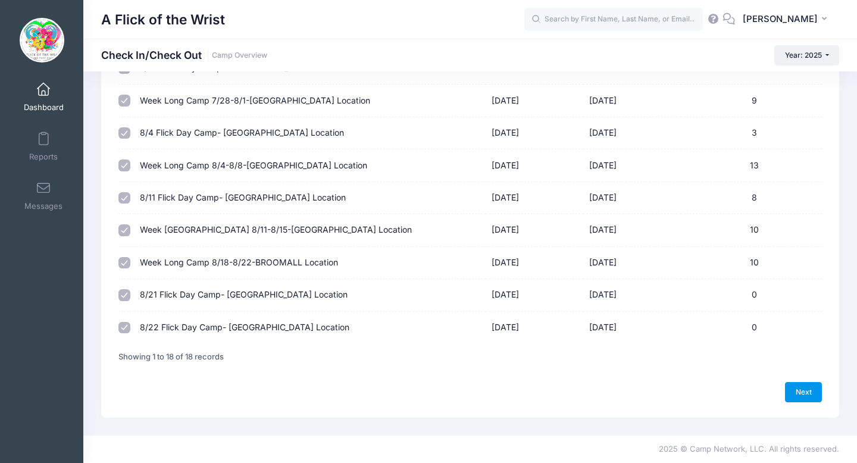
click at [786, 394] on link "Next" at bounding box center [803, 392] width 37 height 20
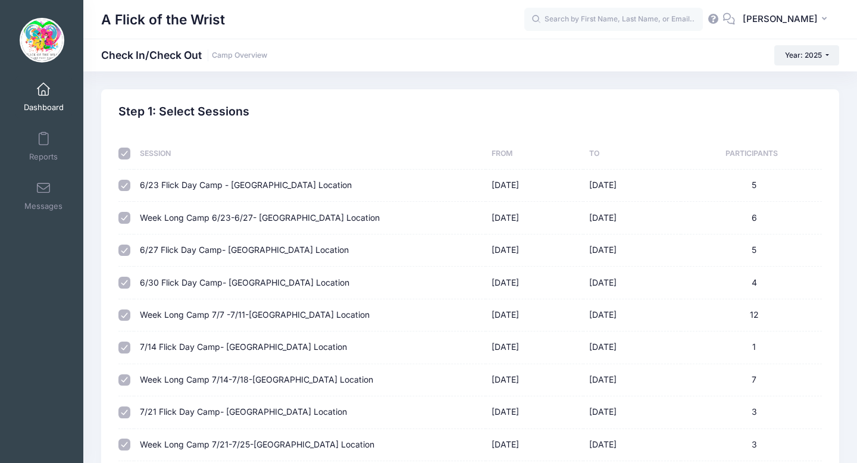
select select "10"
